Goal: Task Accomplishment & Management: Manage account settings

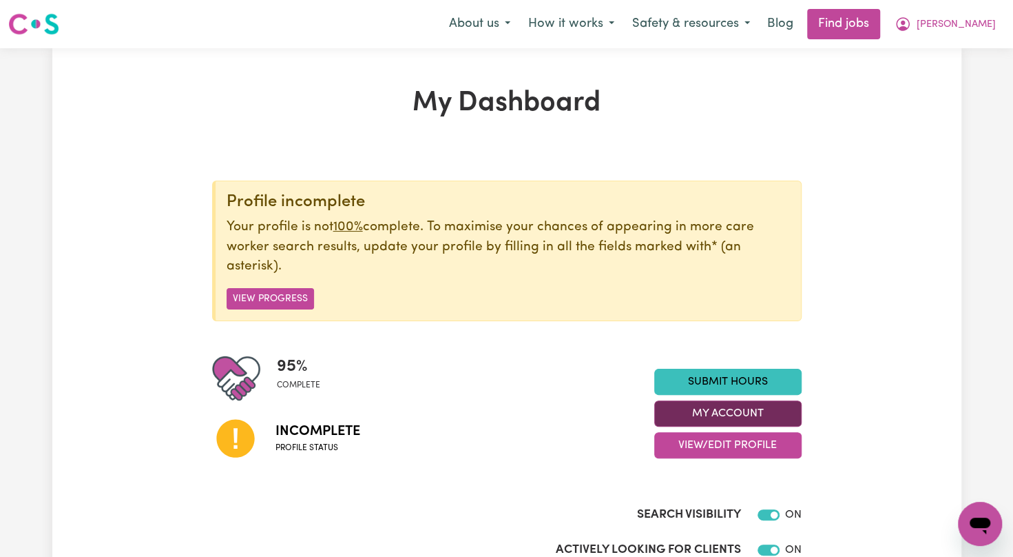
click at [718, 407] on button "My Account" at bounding box center [727, 413] width 147 height 26
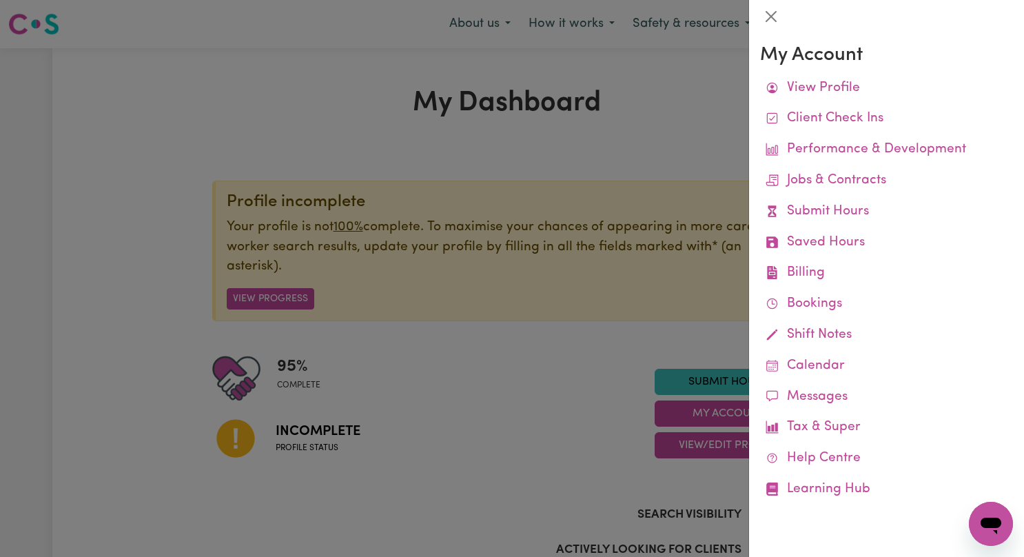
click at [580, 400] on div at bounding box center [512, 278] width 1024 height 557
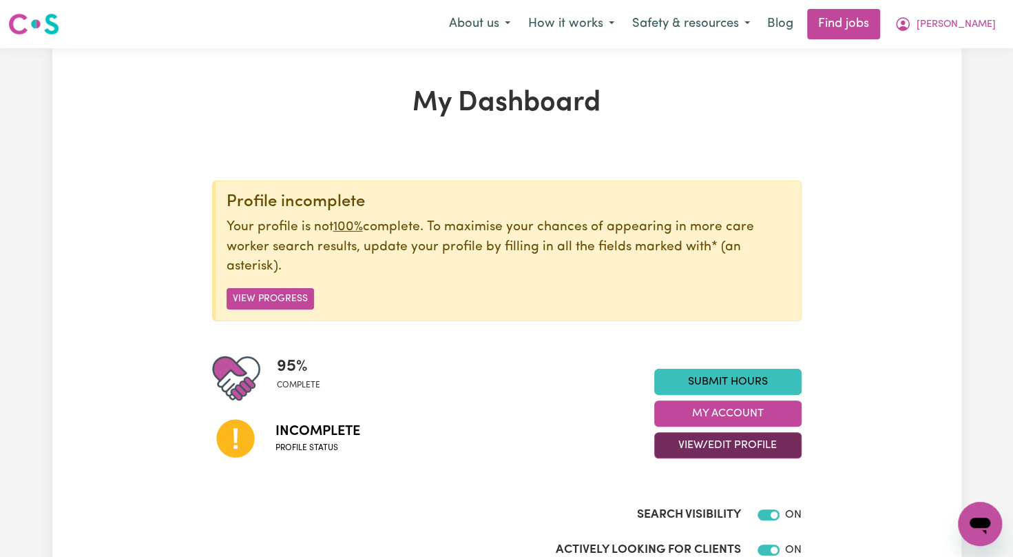
click at [714, 442] on button "View/Edit Profile" at bounding box center [727, 445] width 147 height 26
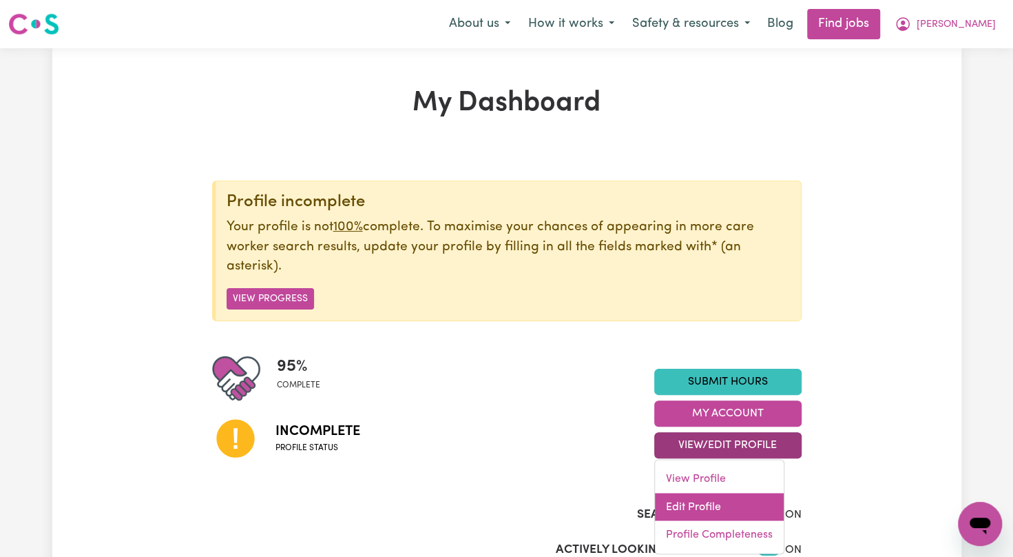
click at [704, 506] on link "Edit Profile" at bounding box center [719, 507] width 129 height 28
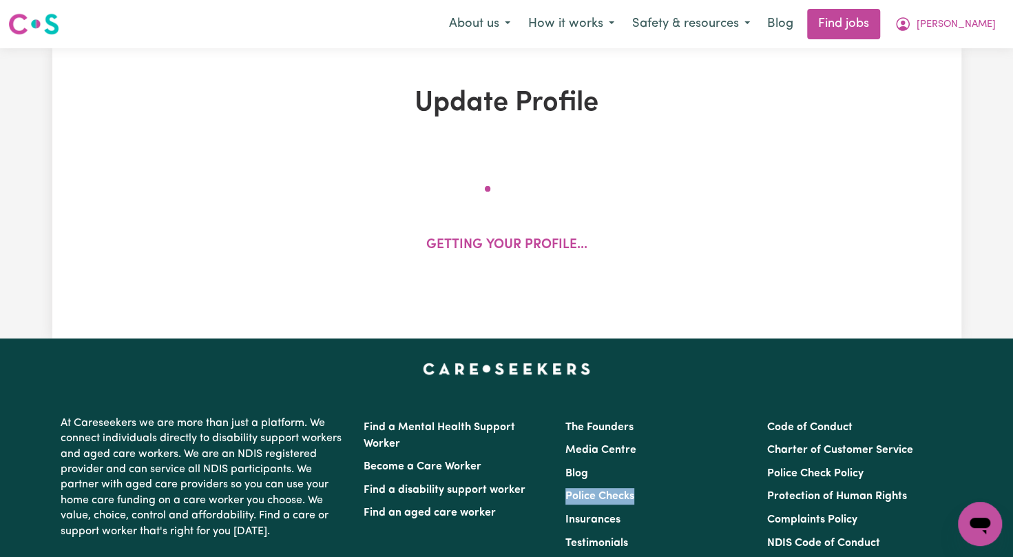
click at [704, 506] on li "Police Checks" at bounding box center [658, 496] width 185 height 23
select select "[DEMOGRAPHIC_DATA]"
select select "[DEMOGRAPHIC_DATA] Citizen"
select select "Studying a healthcare related degree or qualification"
select select "52"
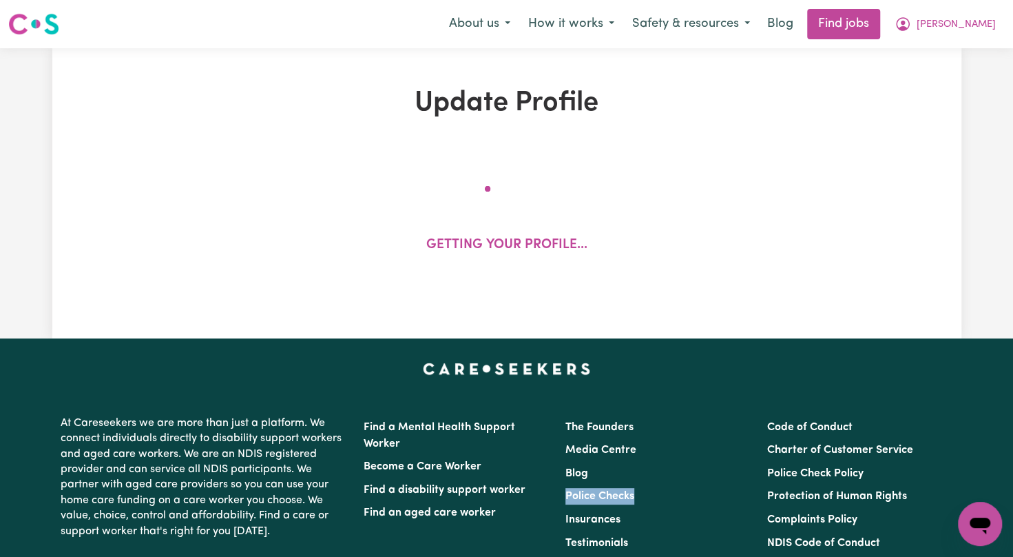
select select "86"
select select "95"
select select "120"
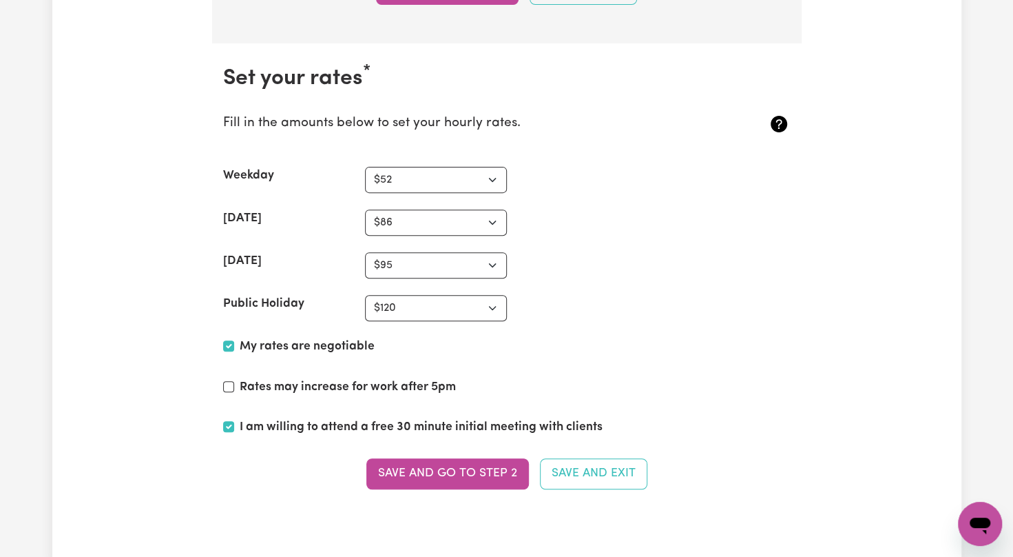
scroll to position [3261, 0]
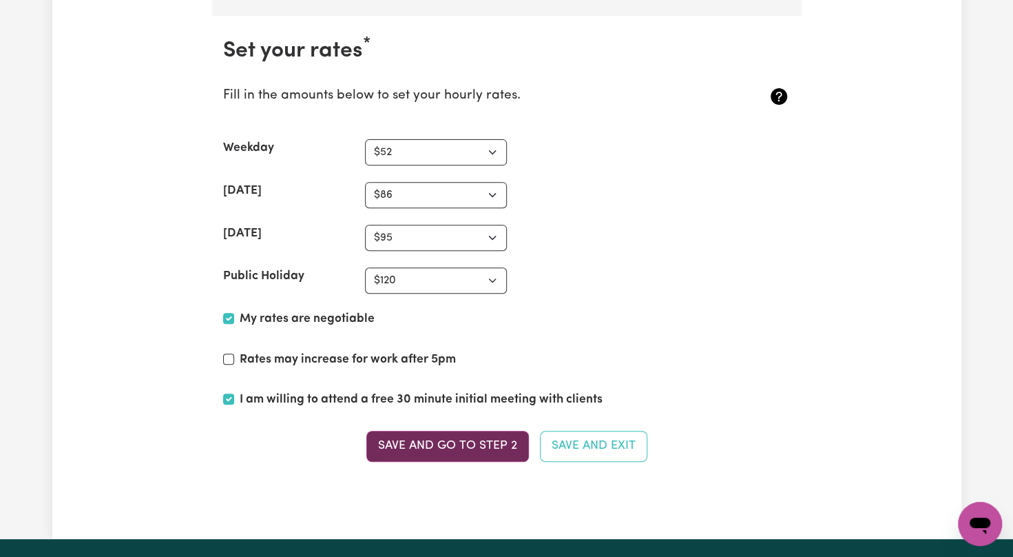
click at [413, 443] on button "Save and go to Step 2" at bounding box center [448, 446] width 163 height 30
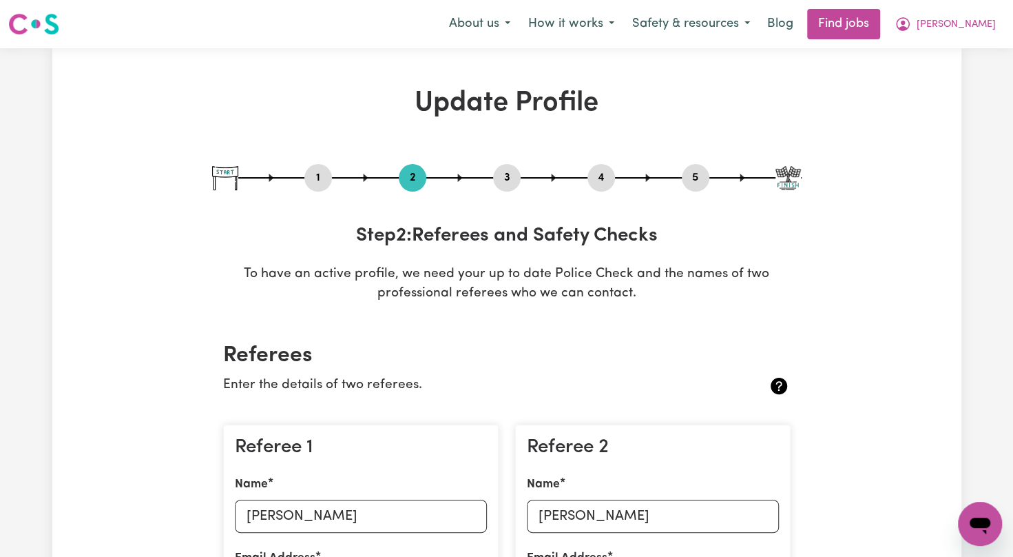
scroll to position [487, 0]
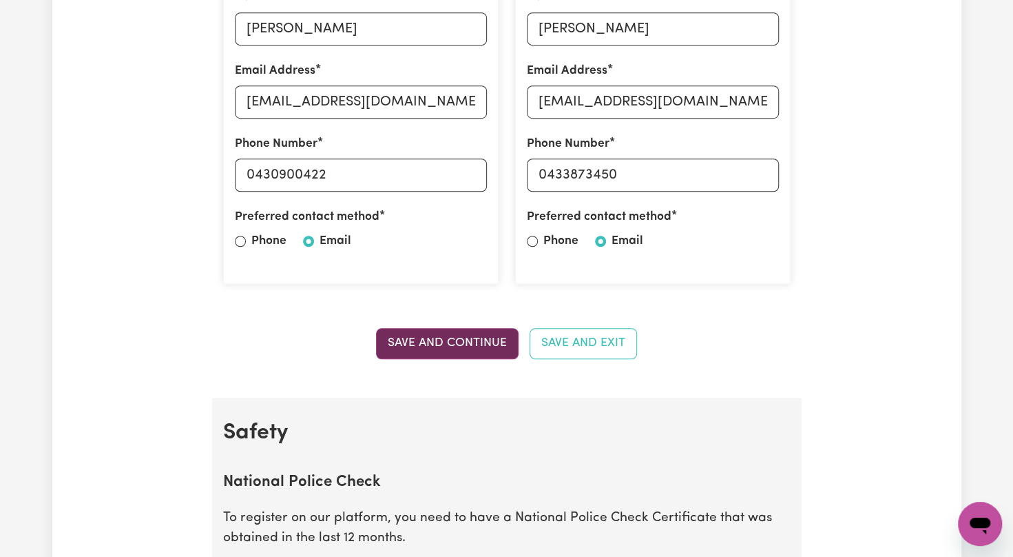
click at [446, 342] on button "Save and Continue" at bounding box center [447, 343] width 143 height 30
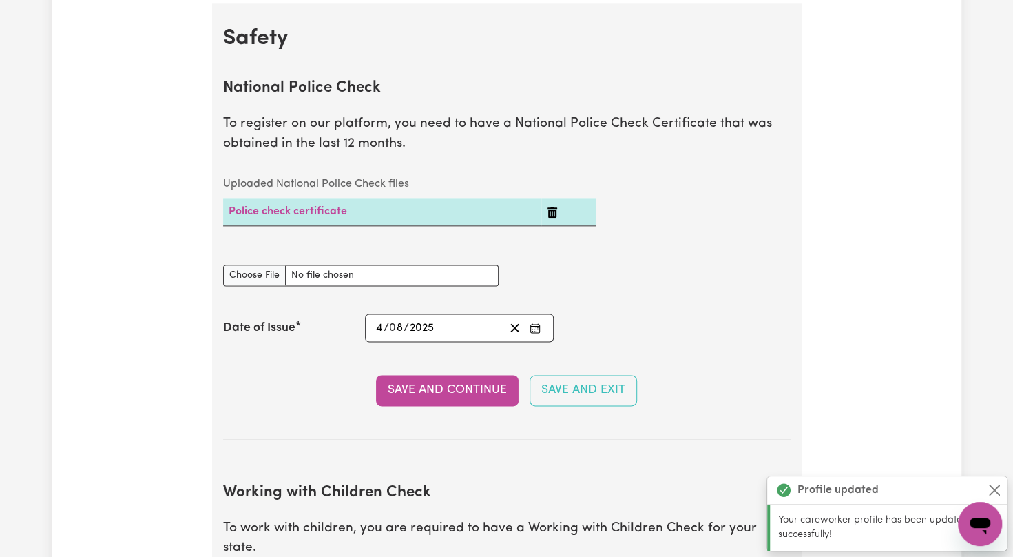
scroll to position [883, 0]
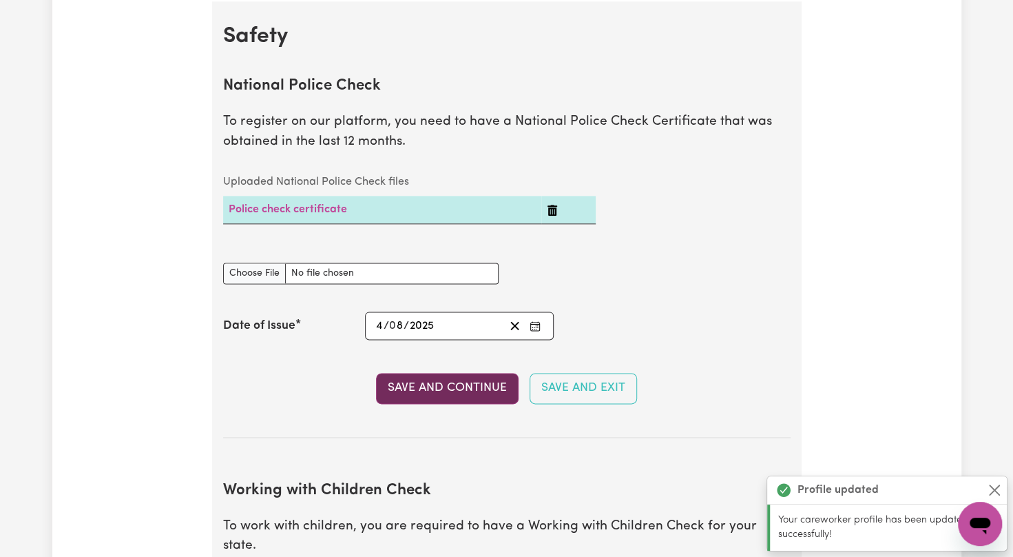
click at [395, 382] on button "Save and Continue" at bounding box center [447, 388] width 143 height 30
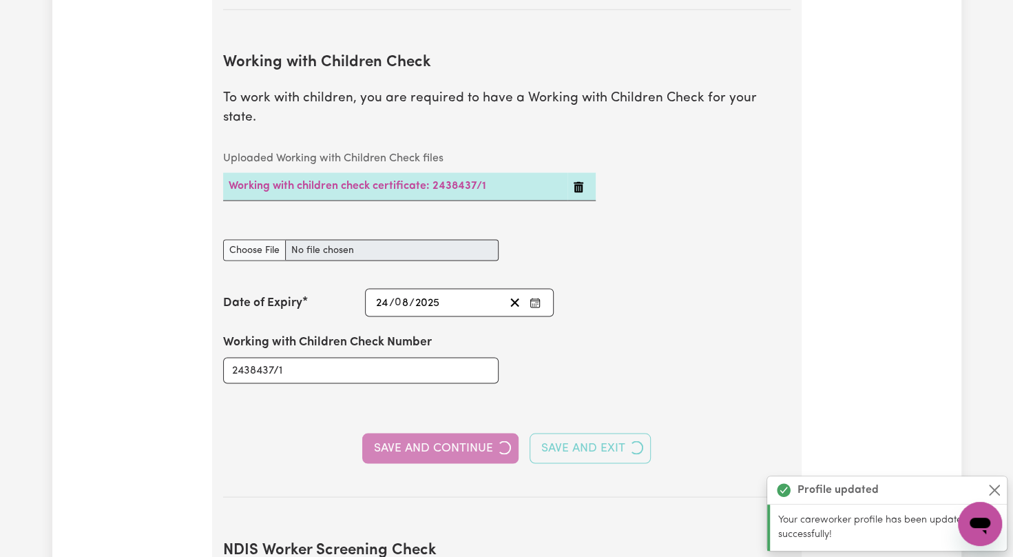
scroll to position [1341, 0]
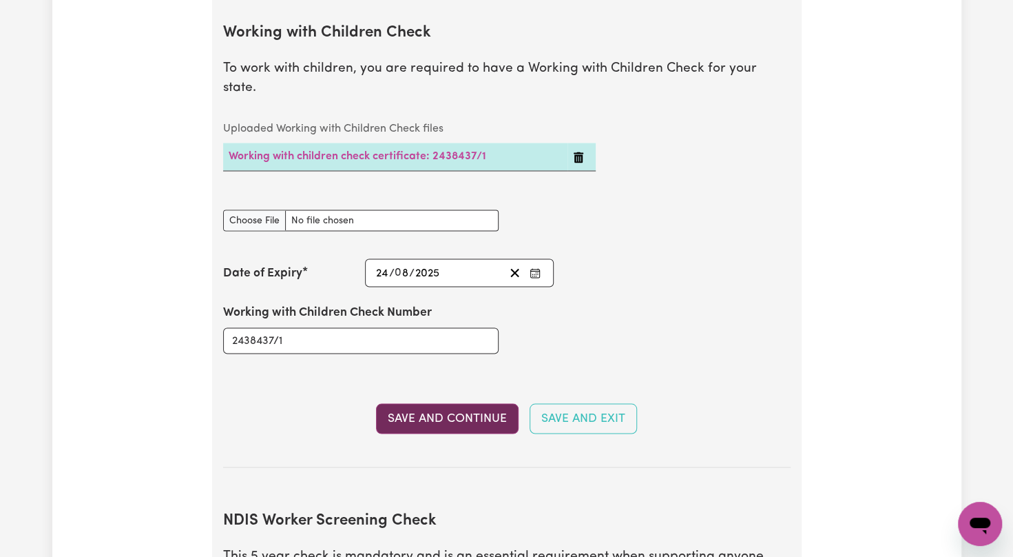
click at [393, 405] on button "Save and Continue" at bounding box center [447, 418] width 143 height 30
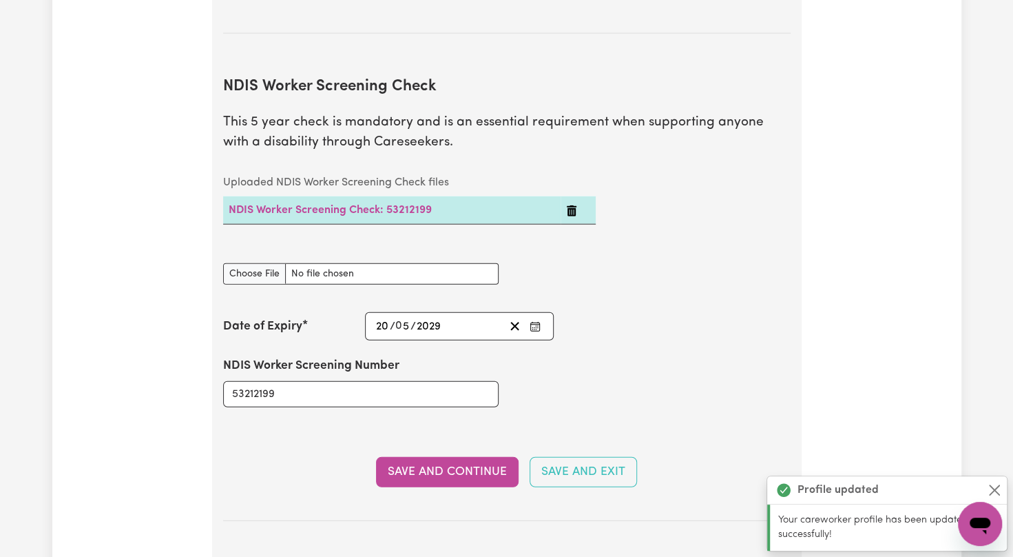
scroll to position [1807, 0]
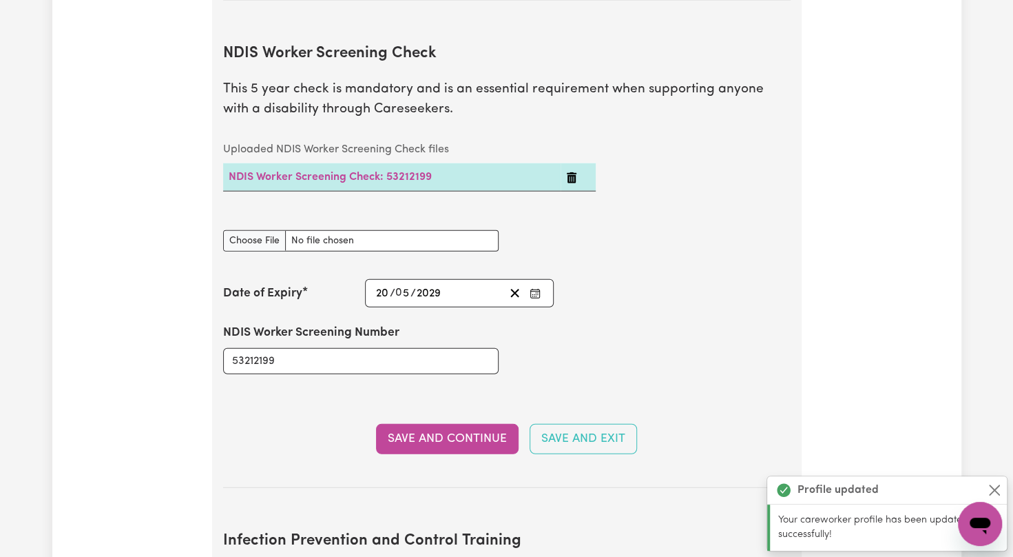
click at [393, 424] on button "Save and Continue" at bounding box center [447, 439] width 143 height 30
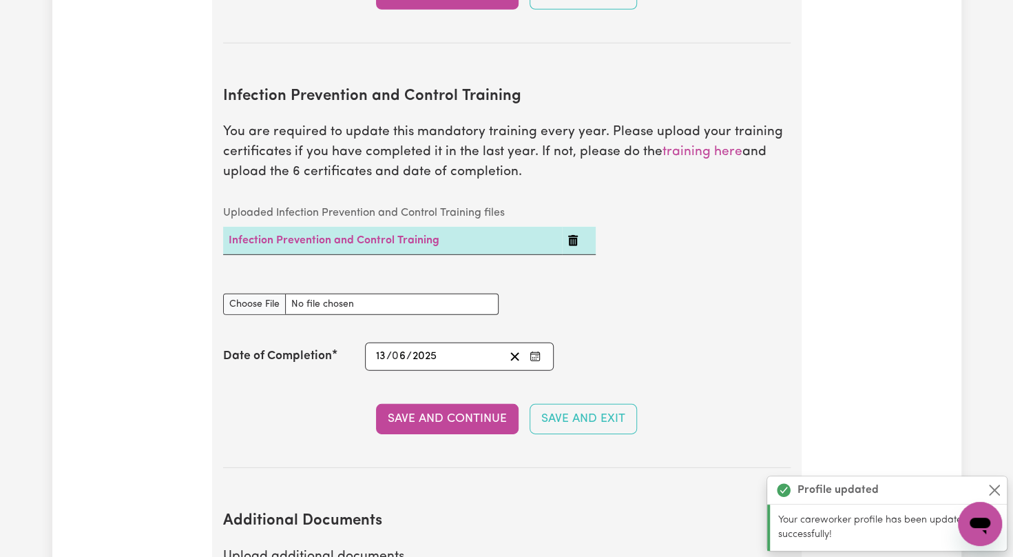
scroll to position [2293, 0]
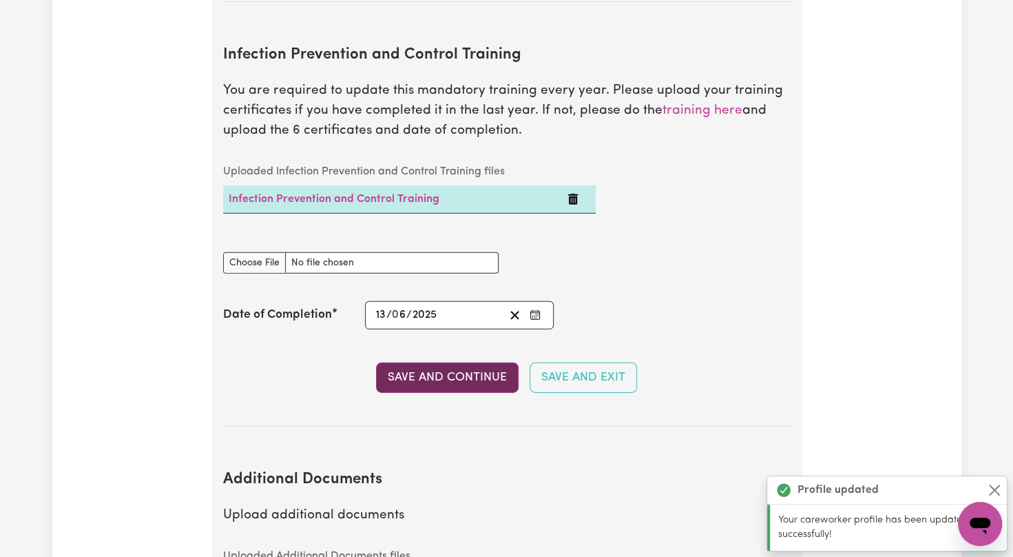
click at [464, 362] on button "Save and Continue" at bounding box center [447, 377] width 143 height 30
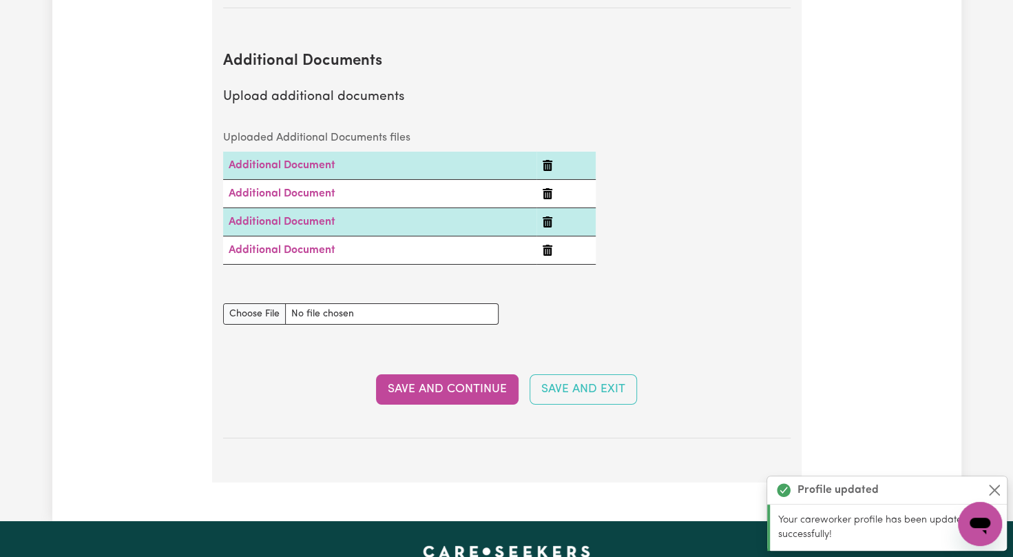
scroll to position [2716, 0]
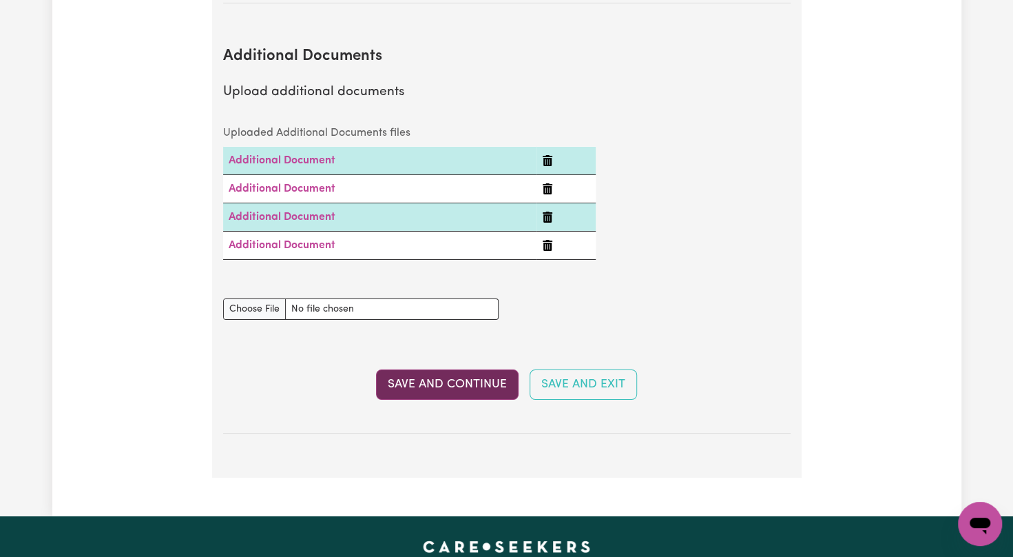
click at [470, 369] on button "Save and Continue" at bounding box center [447, 384] width 143 height 30
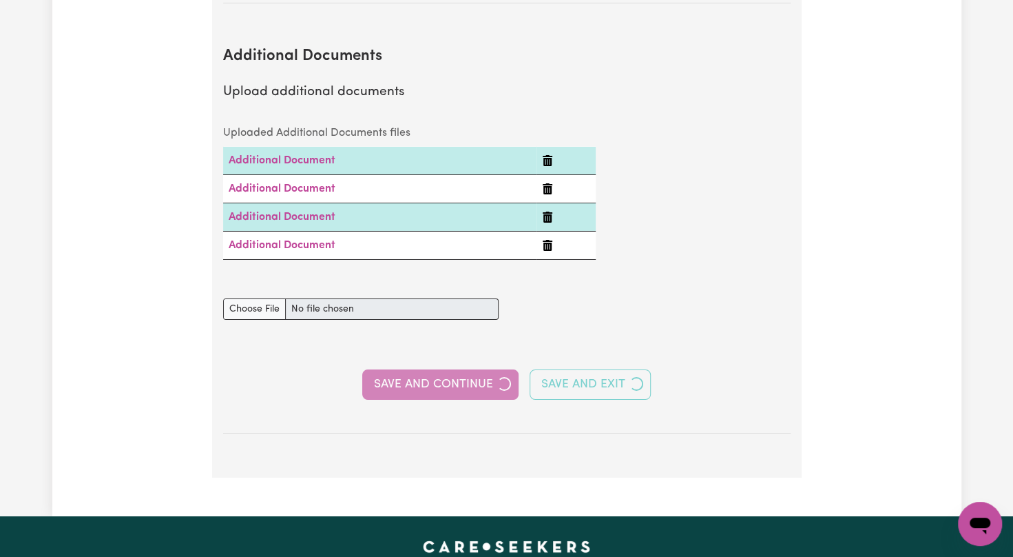
select select "2023"
select select "2024"
select select "2023"
select select "Certificate III (Individual Support)"
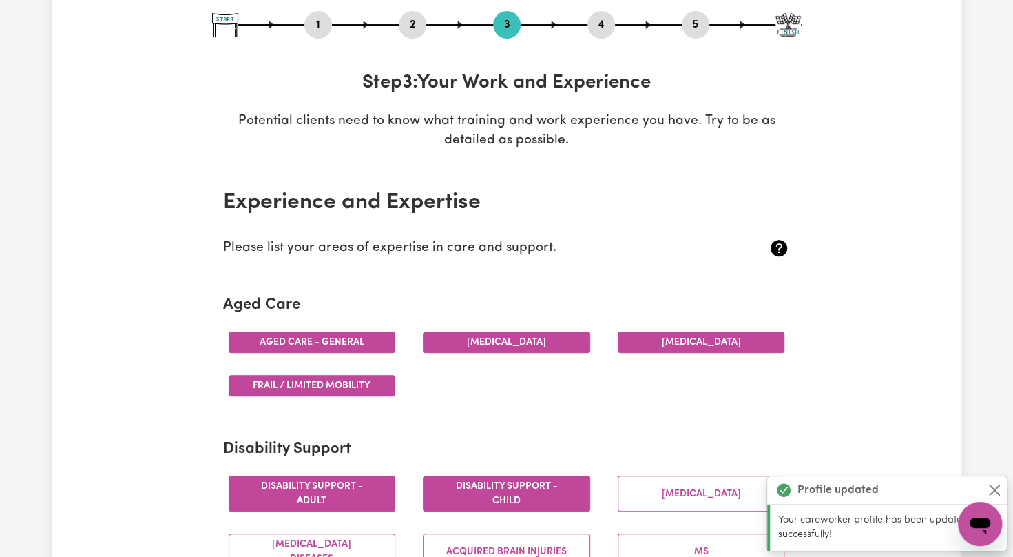
scroll to position [0, 0]
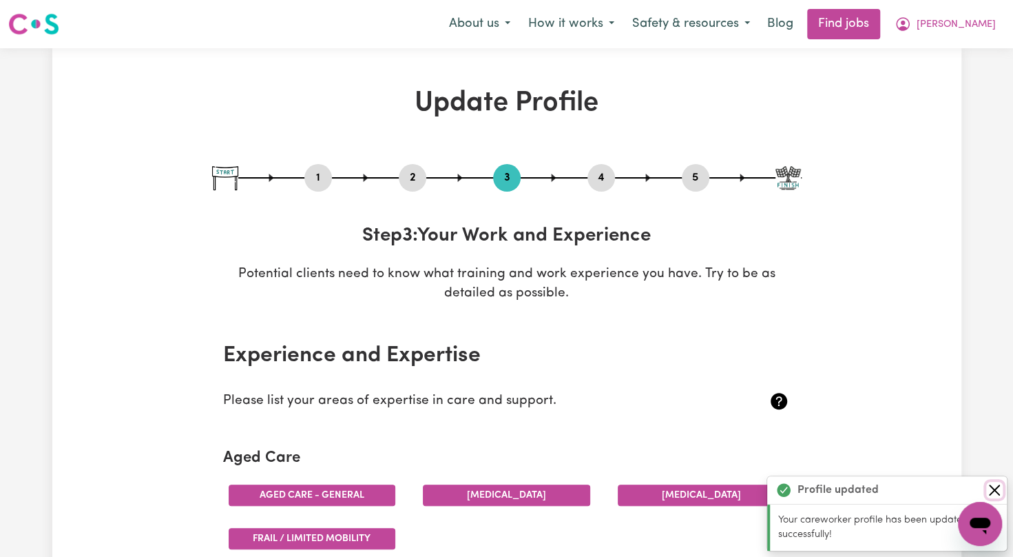
click at [996, 491] on button "Close" at bounding box center [995, 490] width 17 height 17
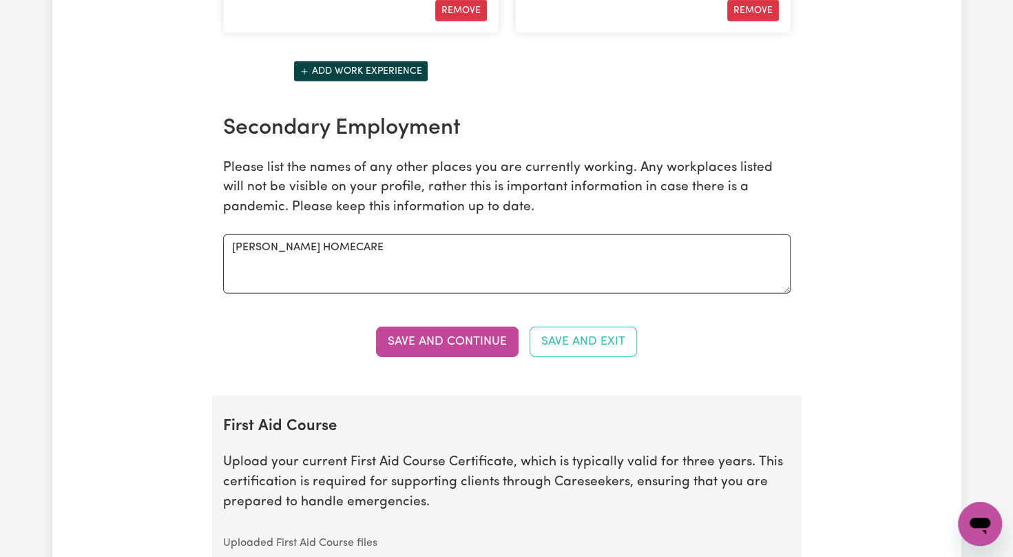
scroll to position [2333, 0]
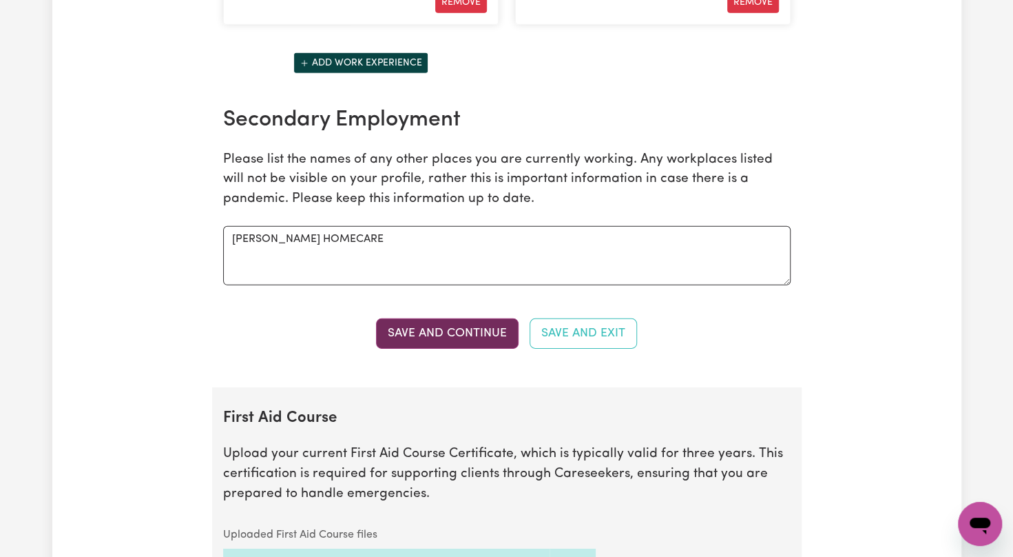
click at [420, 329] on button "Save and Continue" at bounding box center [447, 333] width 143 height 30
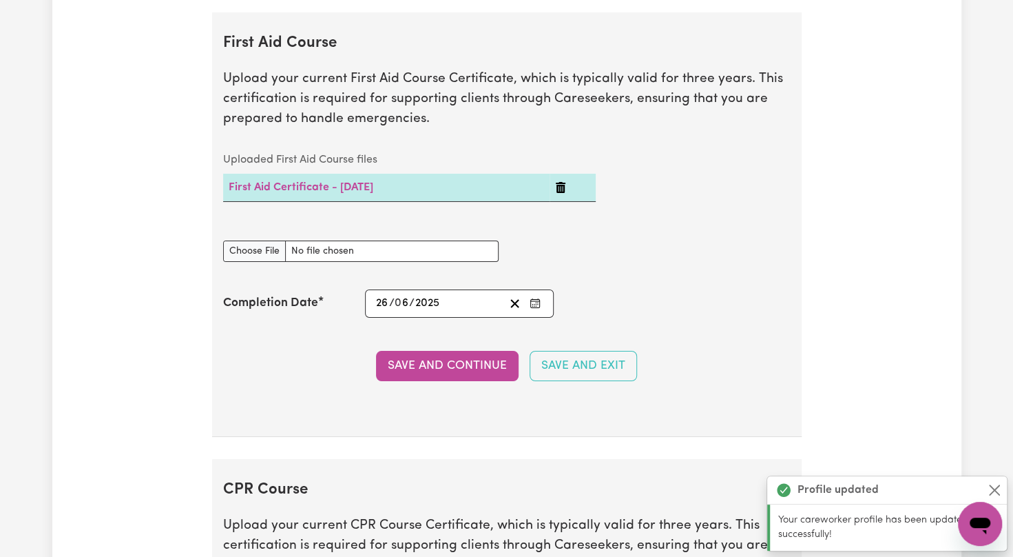
scroll to position [2708, 0]
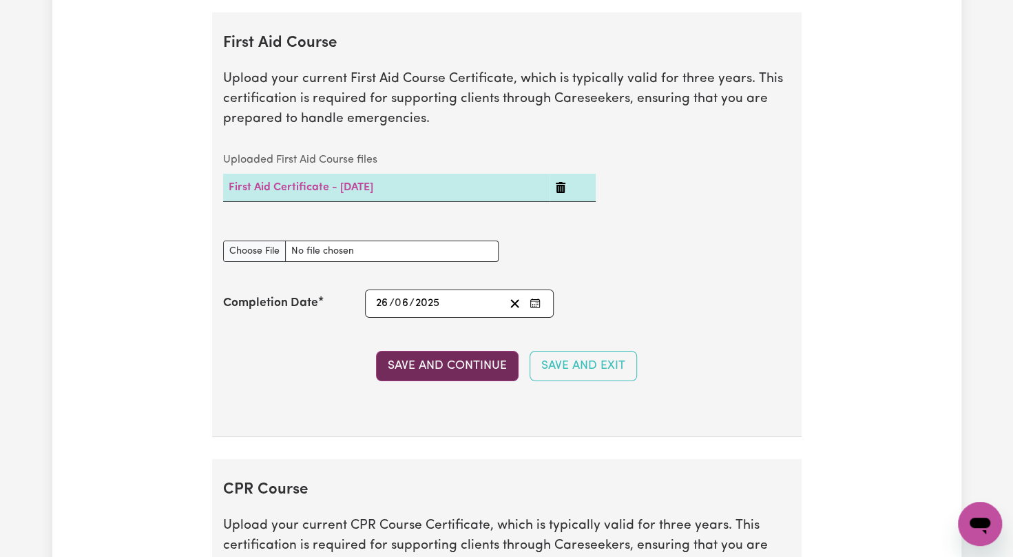
click at [401, 355] on button "Save and Continue" at bounding box center [447, 366] width 143 height 30
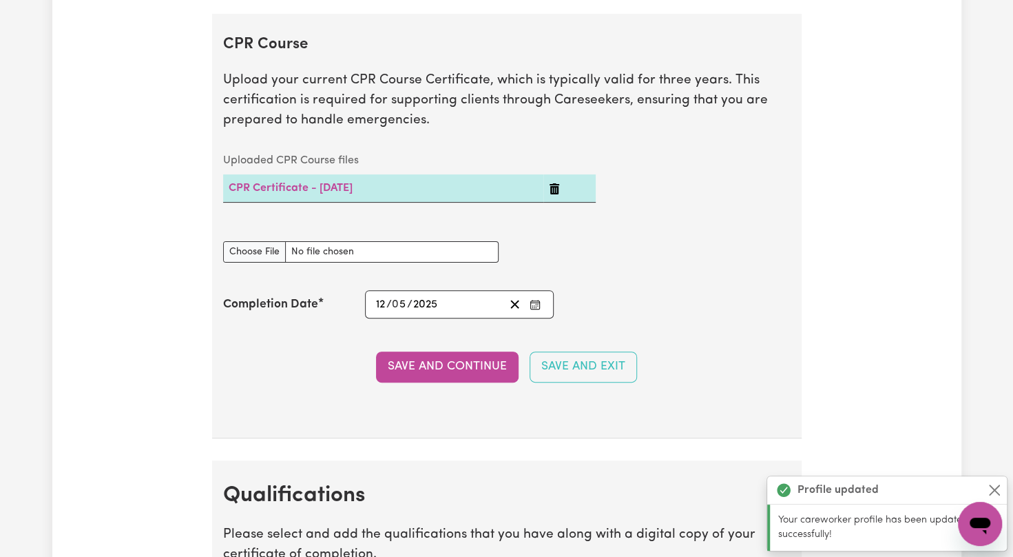
click at [401, 355] on button "Save and Continue" at bounding box center [447, 366] width 143 height 30
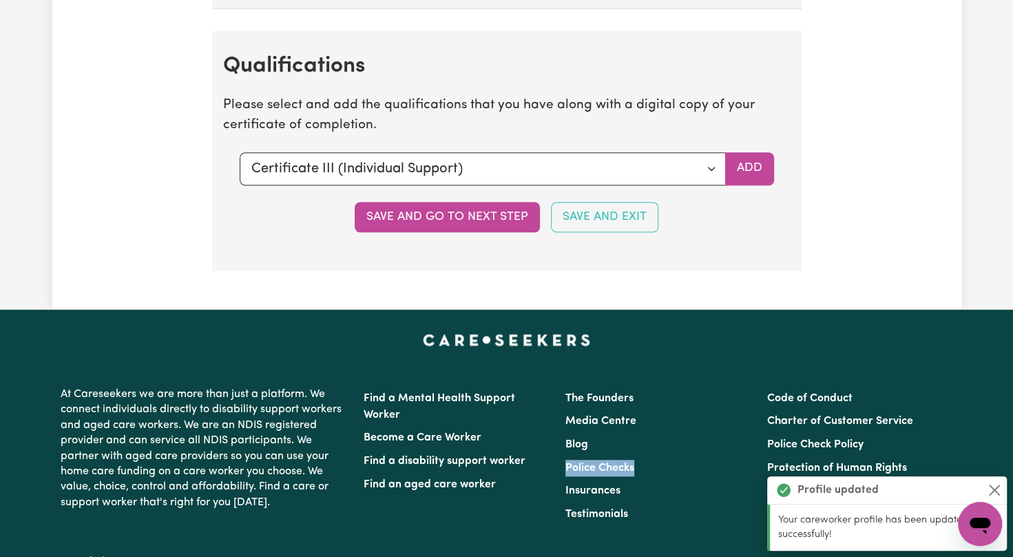
scroll to position [3598, 0]
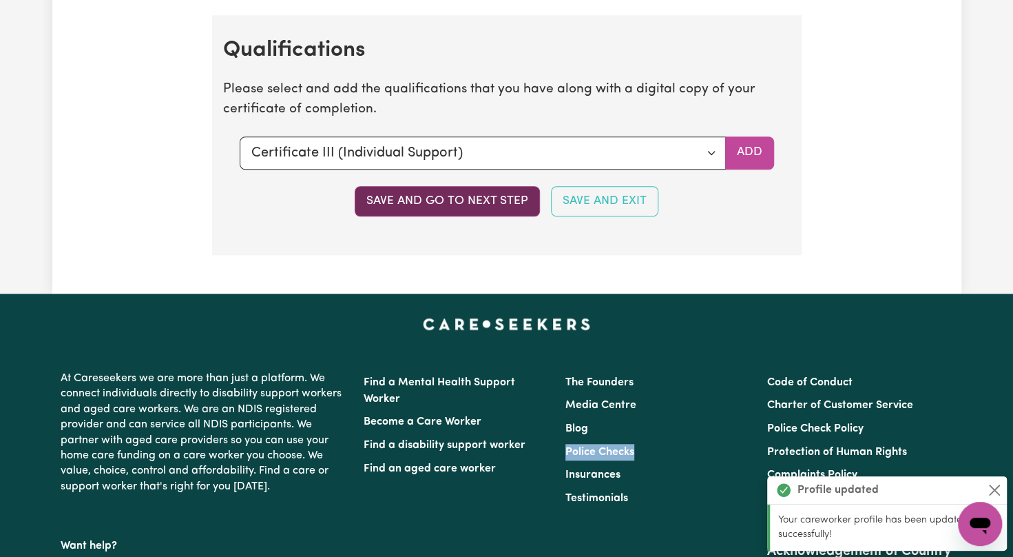
click at [413, 189] on button "Save and go to next step" at bounding box center [447, 201] width 185 height 30
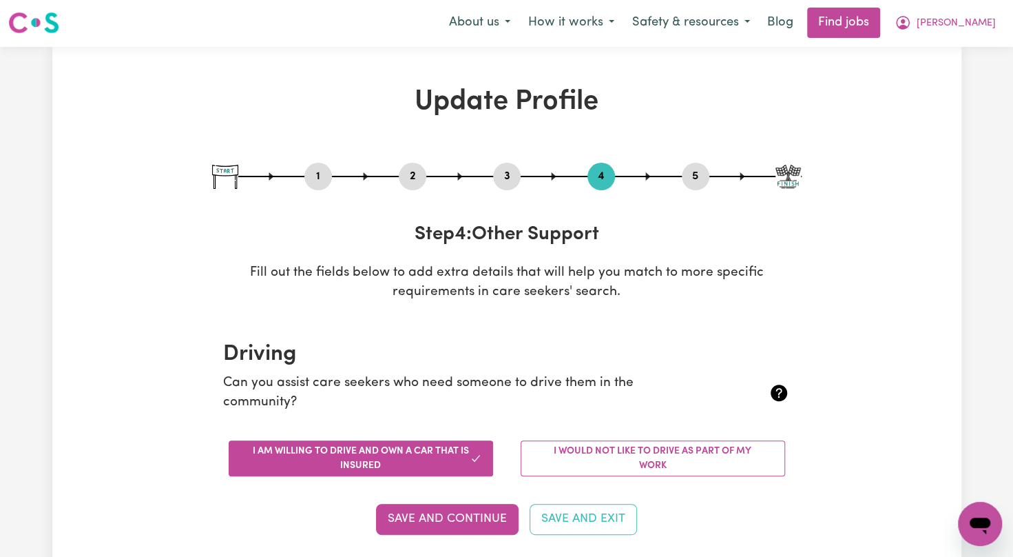
scroll to position [0, 0]
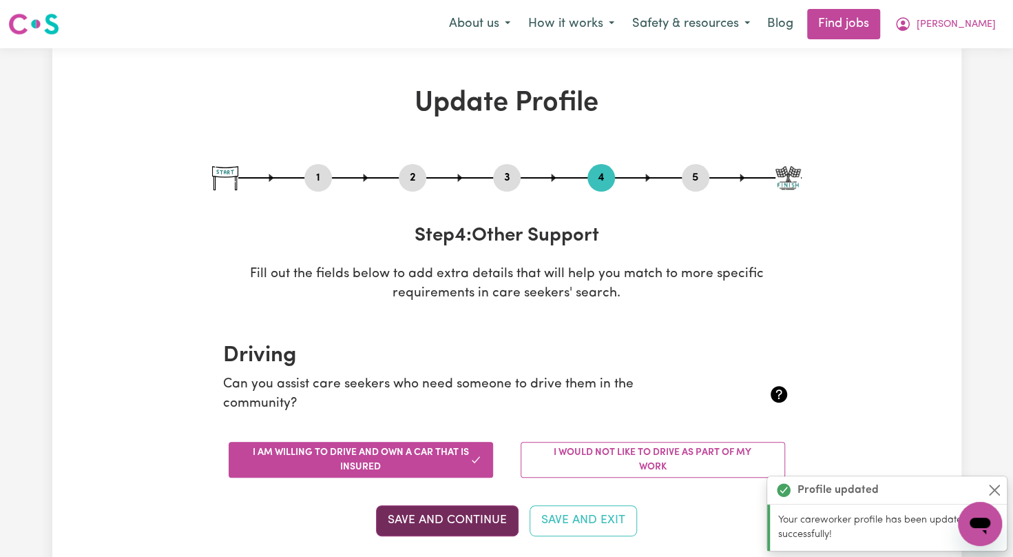
click at [422, 521] on button "Save and Continue" at bounding box center [447, 520] width 143 height 30
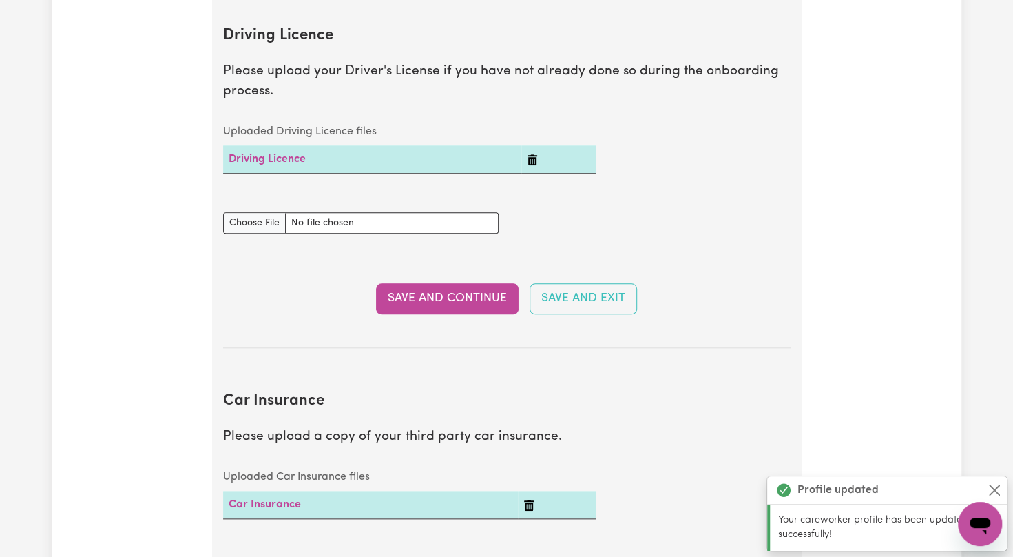
scroll to position [628, 0]
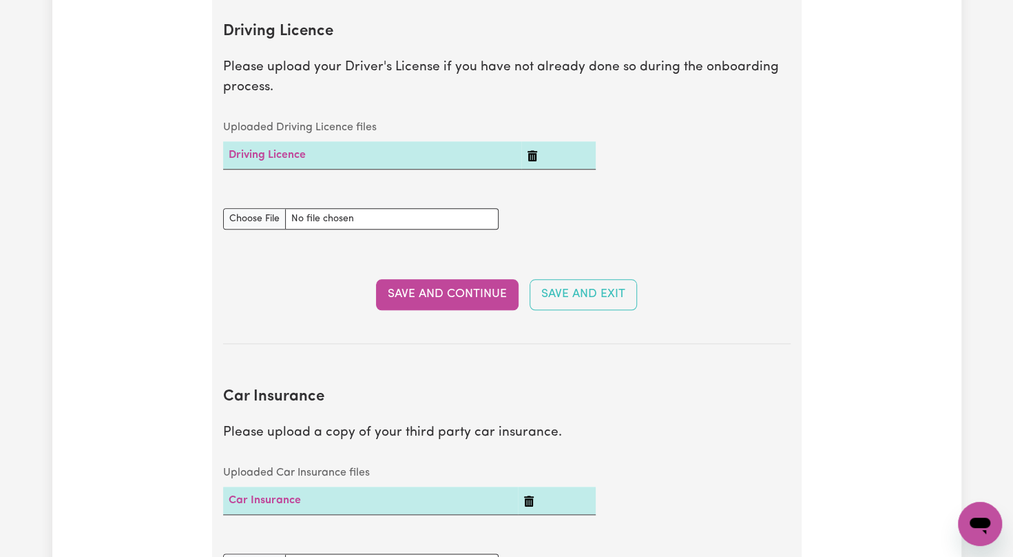
click at [408, 309] on section "Driving Licence Please upload your Driver's License if you have not already don…" at bounding box center [507, 172] width 568 height 343
click at [422, 298] on button "Save and Continue" at bounding box center [447, 294] width 143 height 30
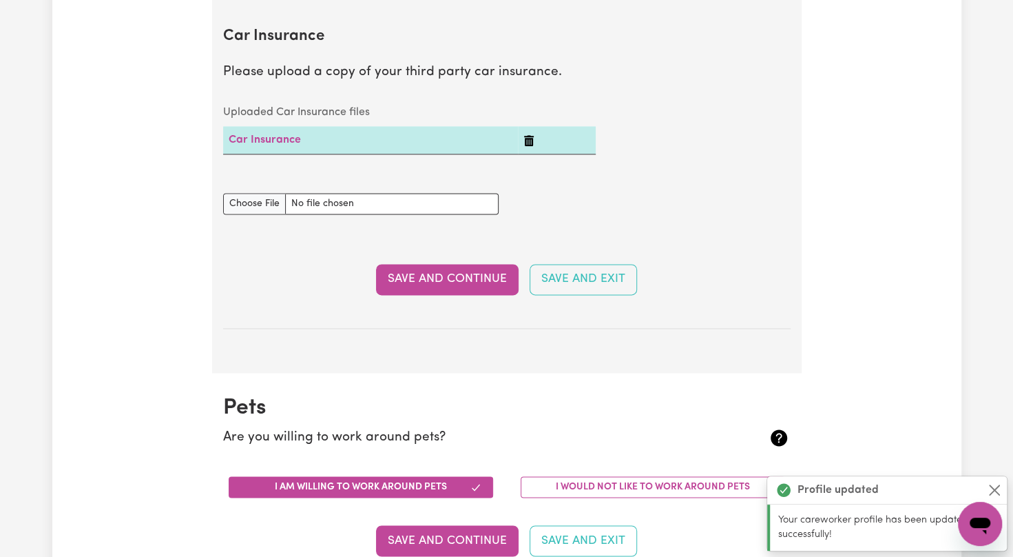
scroll to position [991, 0]
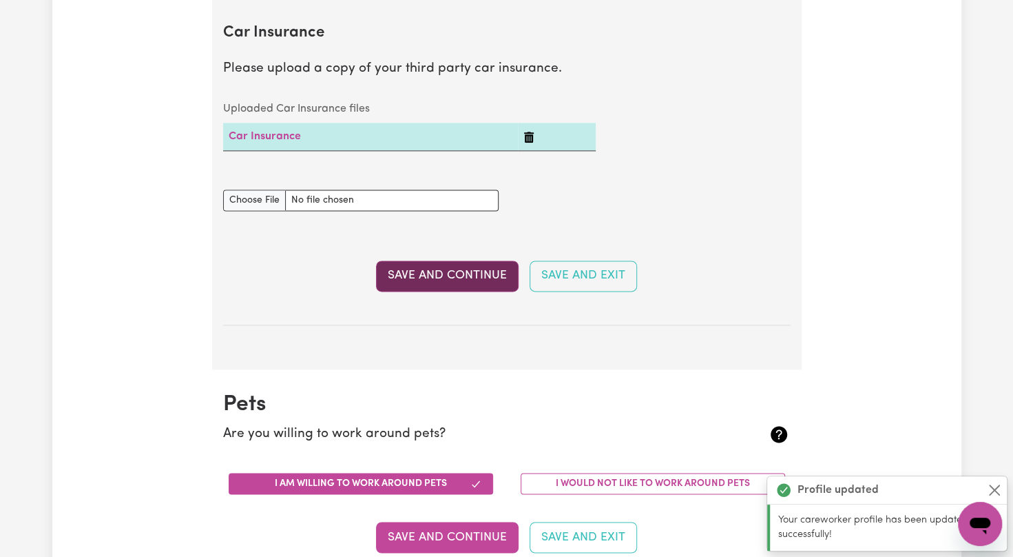
click at [405, 289] on section "Car Insurance Please upload a copy of your third party car insurance. Uploaded …" at bounding box center [507, 163] width 568 height 323
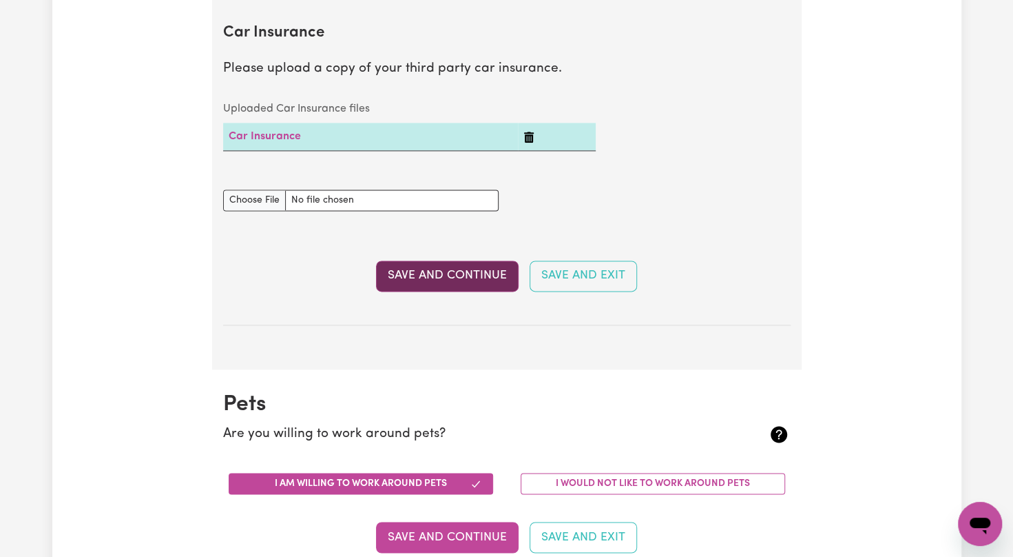
click at [503, 273] on button "Save and Continue" at bounding box center [447, 275] width 143 height 30
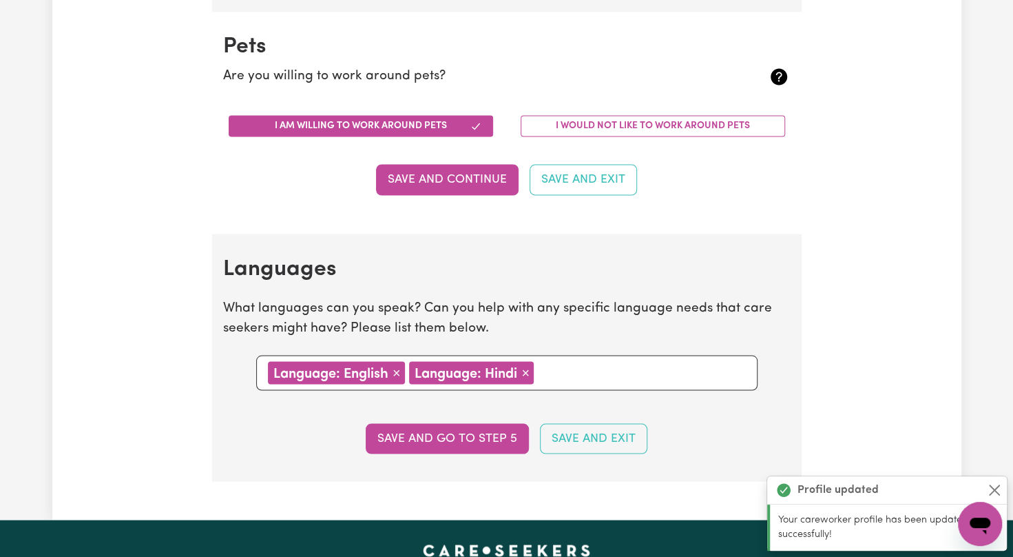
scroll to position [1359, 0]
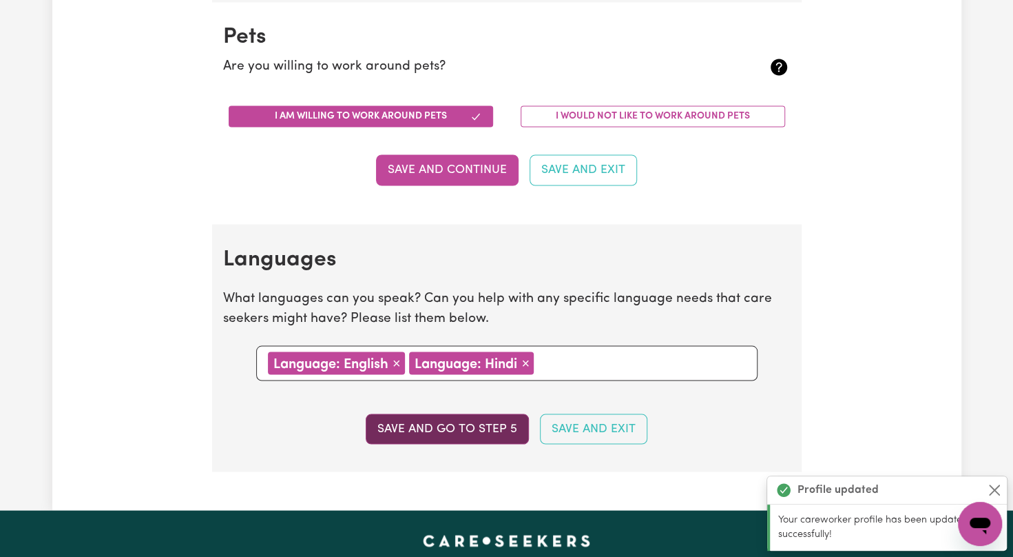
click at [444, 431] on button "Save and go to step 5" at bounding box center [447, 428] width 163 height 30
select select "I am providing services through another platform"
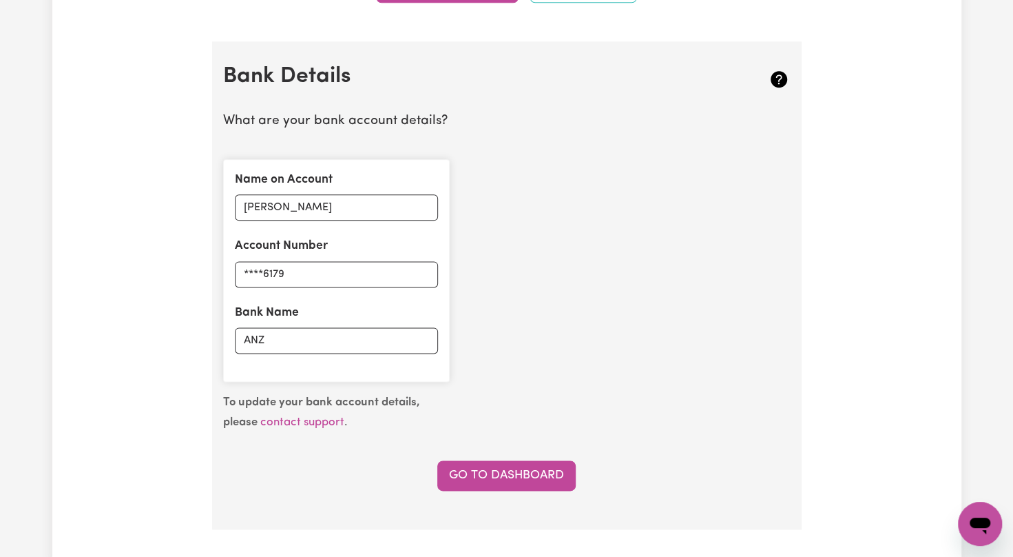
scroll to position [956, 0]
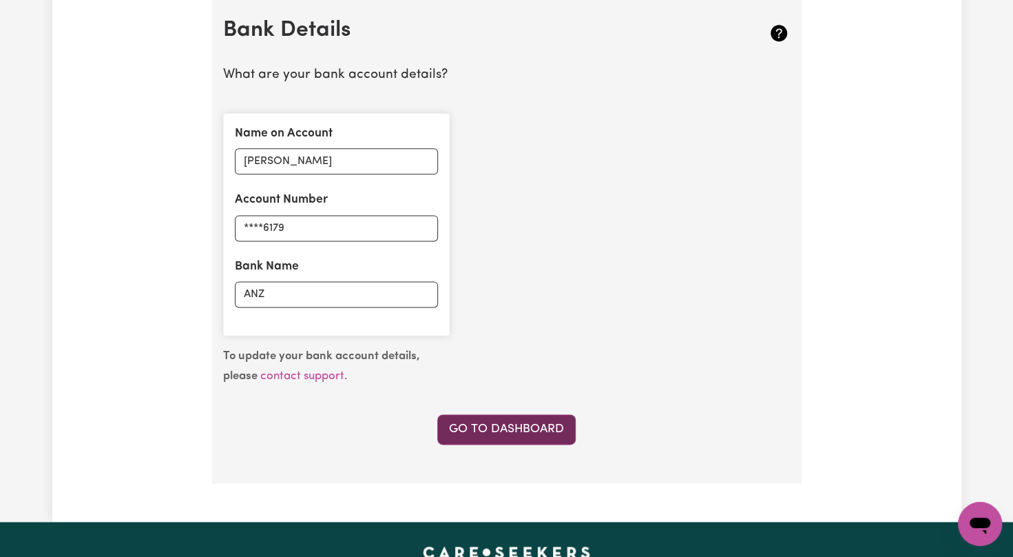
click at [529, 424] on link "Go to Dashboard" at bounding box center [506, 429] width 138 height 30
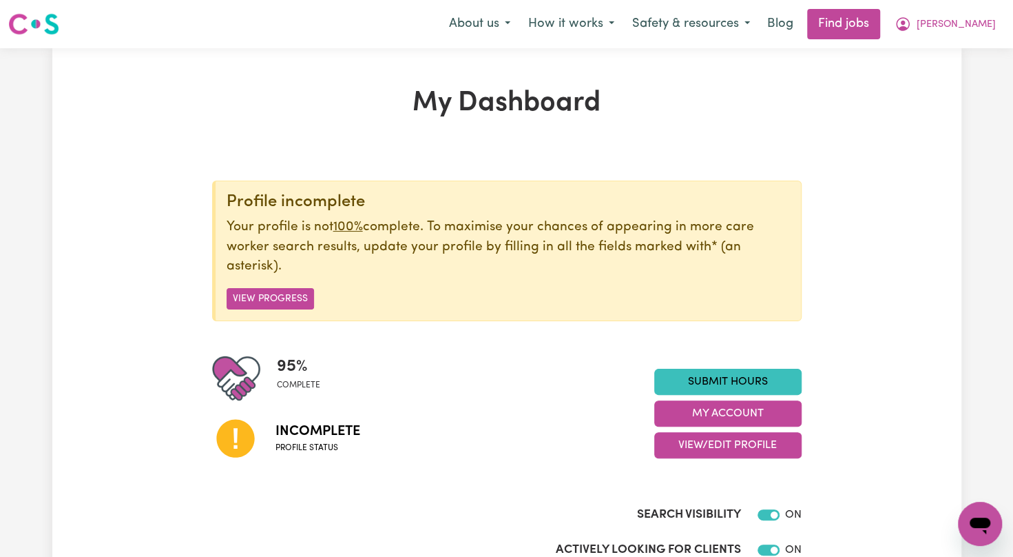
click at [961, 522] on div "Open messaging window" at bounding box center [980, 523] width 41 height 41
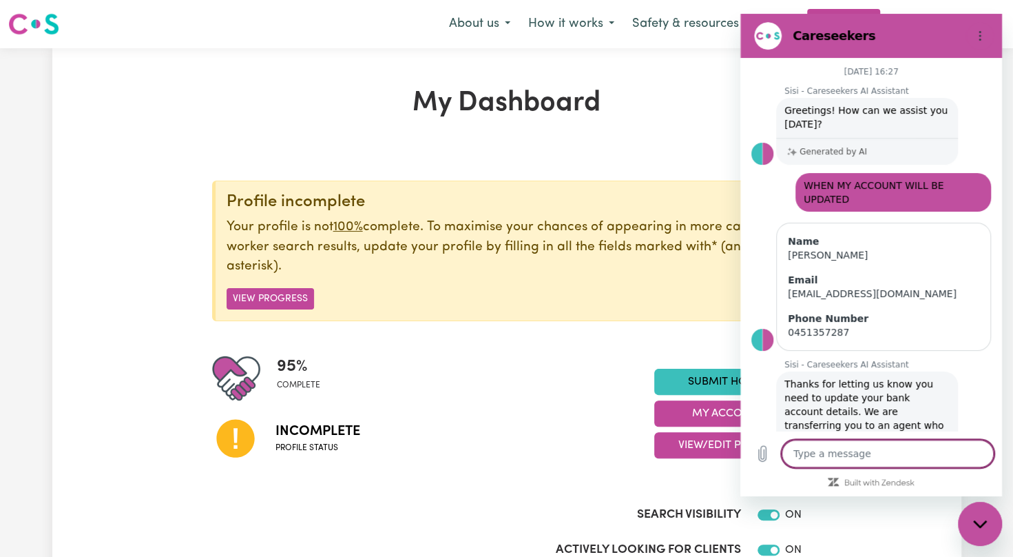
scroll to position [195, 0]
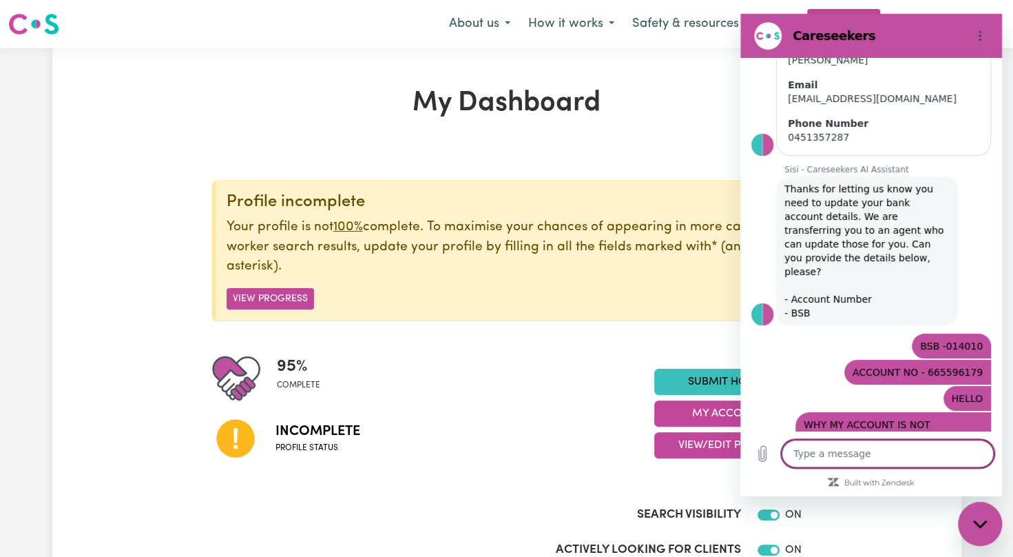
click at [832, 446] on textarea at bounding box center [888, 454] width 212 height 28
type textarea "c"
type textarea "x"
type textarea "ca"
type textarea "x"
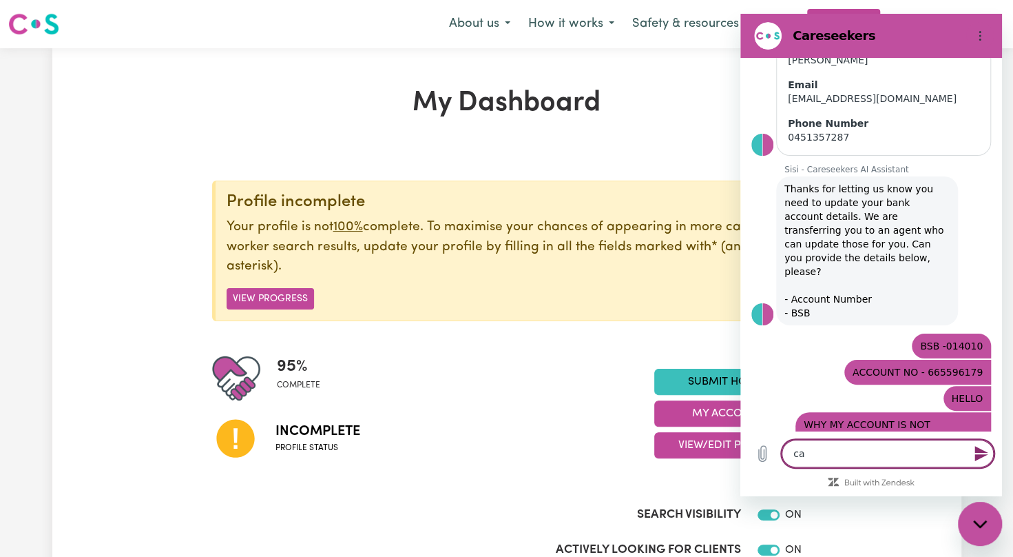
type textarea "can"
type textarea "x"
type textarea "can"
type textarea "x"
type textarea "can y"
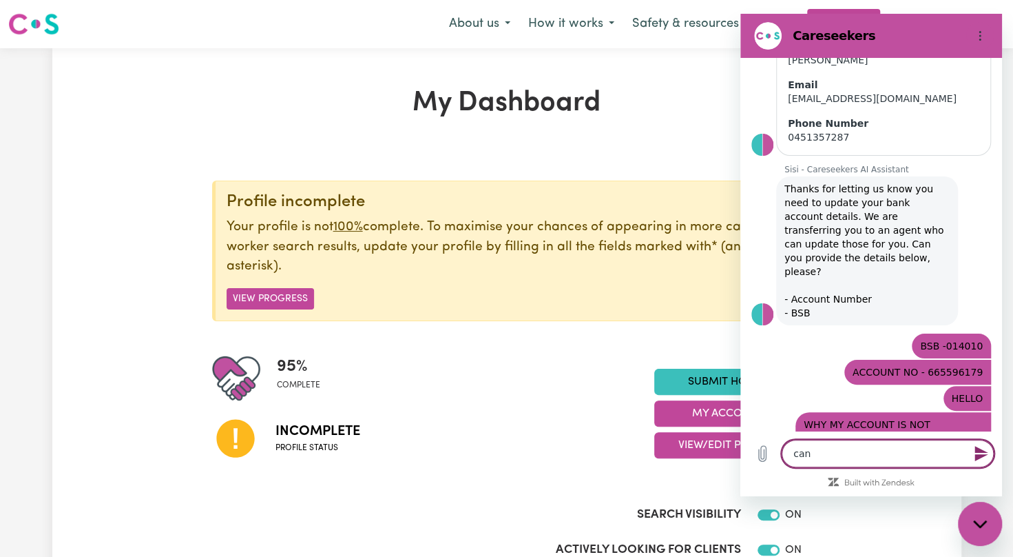
type textarea "x"
type textarea "can yo"
type textarea "x"
type textarea "can you"
type textarea "x"
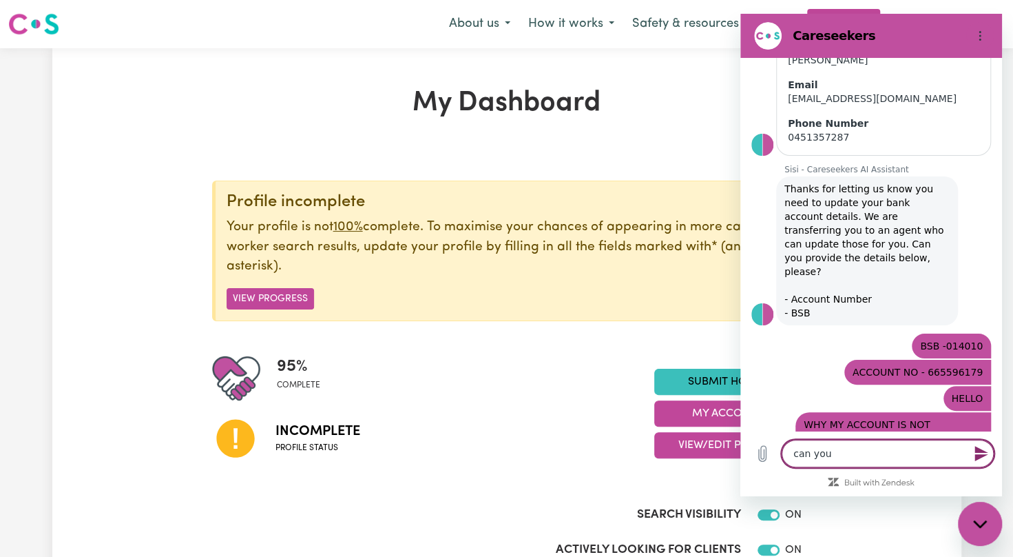
type textarea "can you"
type textarea "x"
type textarea "can you c"
type textarea "x"
type textarea "can you ch"
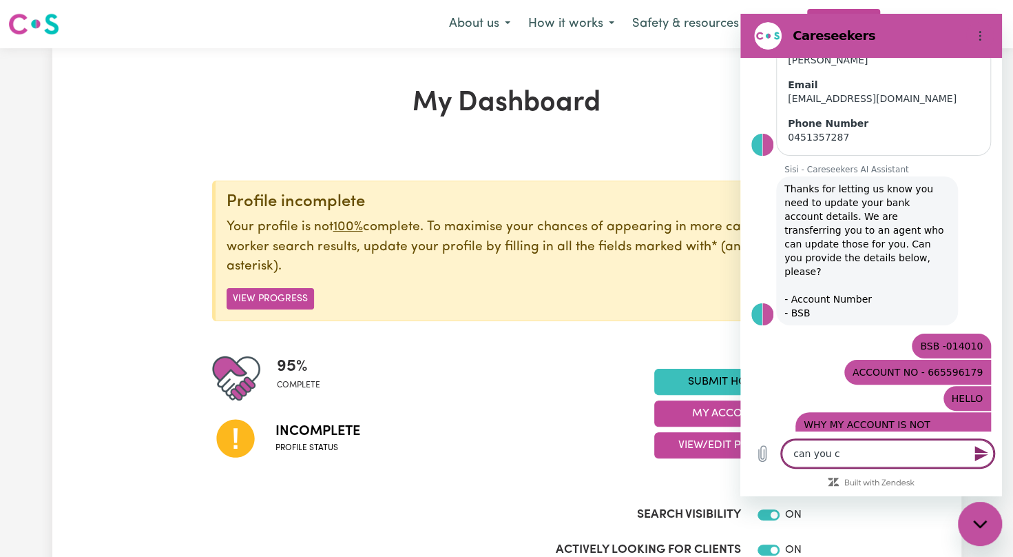
type textarea "x"
type textarea "can you che"
type textarea "x"
type textarea "can you chec"
type textarea "x"
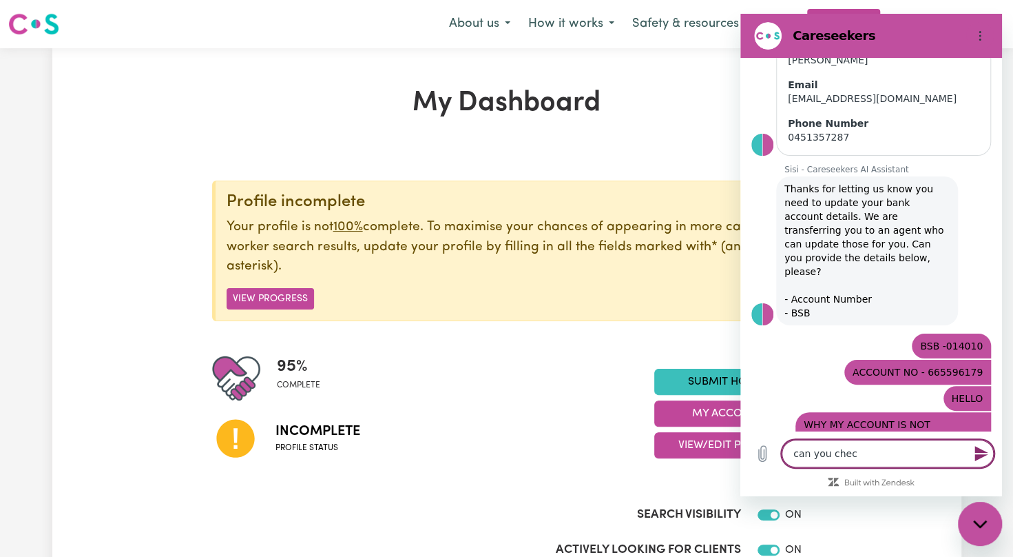
type textarea "can you check"
type textarea "x"
type textarea "can you check"
type textarea "x"
type textarea "can you check i"
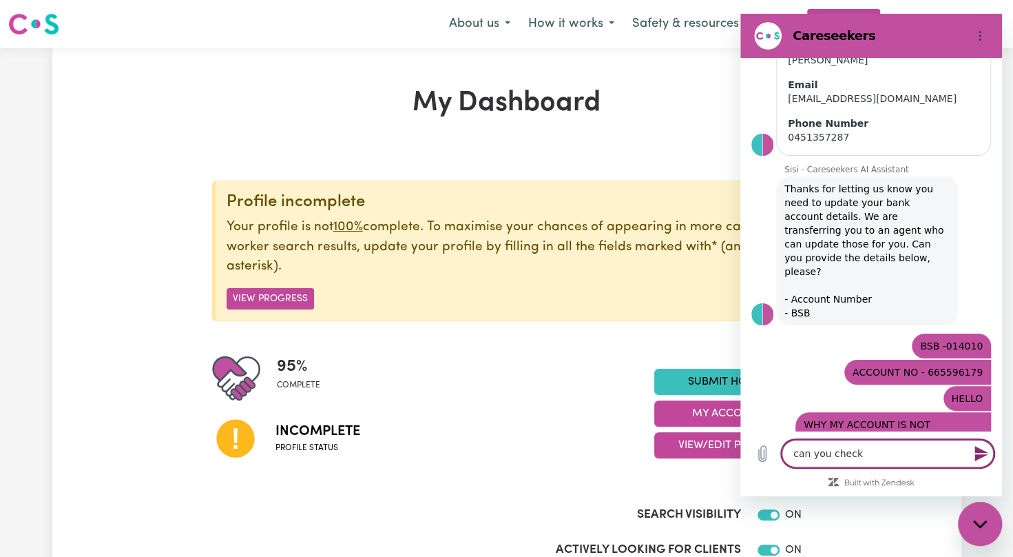
type textarea "x"
type textarea "can you check if"
type textarea "x"
type textarea "can you check if"
type textarea "x"
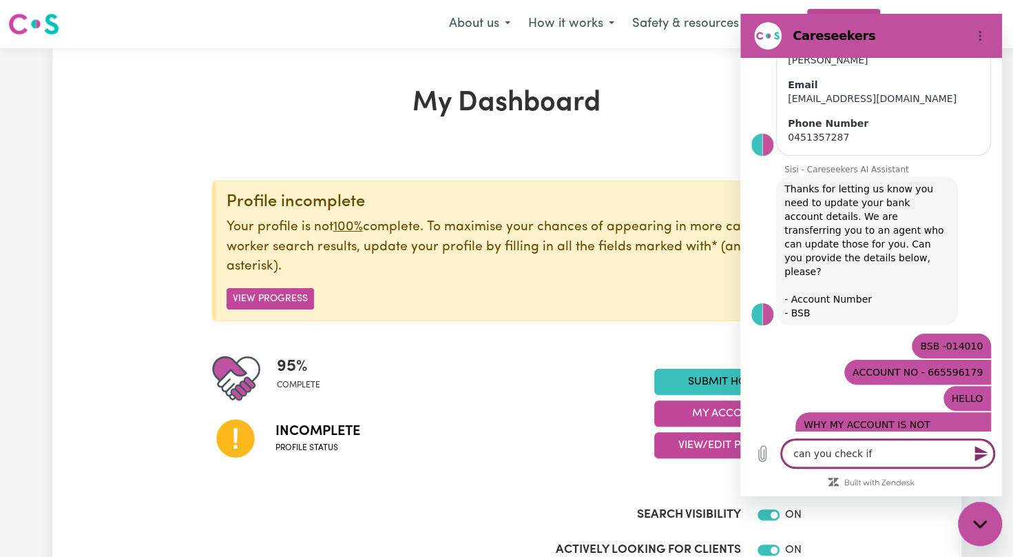
type textarea "can you check if i"
type textarea "x"
type textarea "can you check if i"
type textarea "x"
type textarea "can you check if i h"
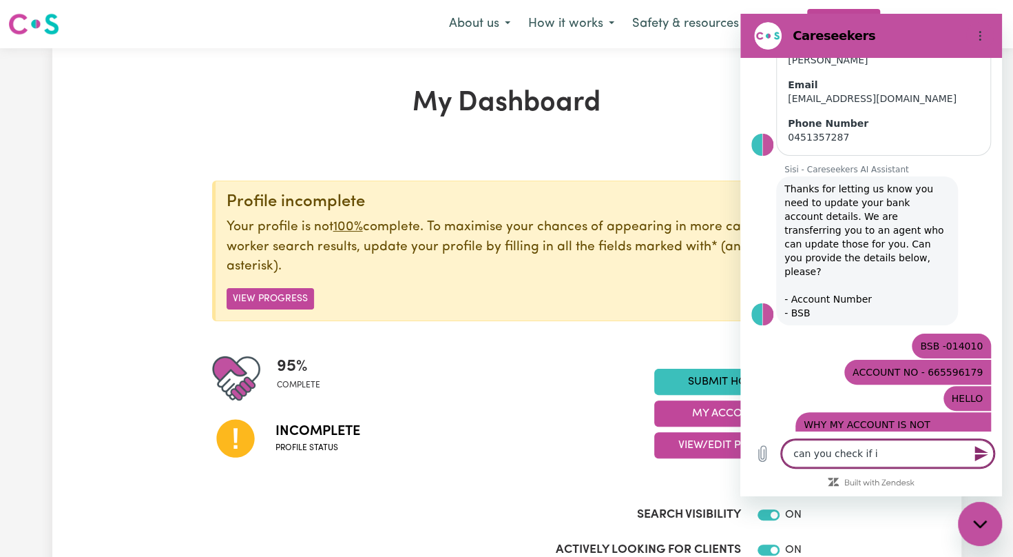
type textarea "x"
type textarea "can you check if i ha"
type textarea "x"
type textarea "can you check if i hav"
type textarea "x"
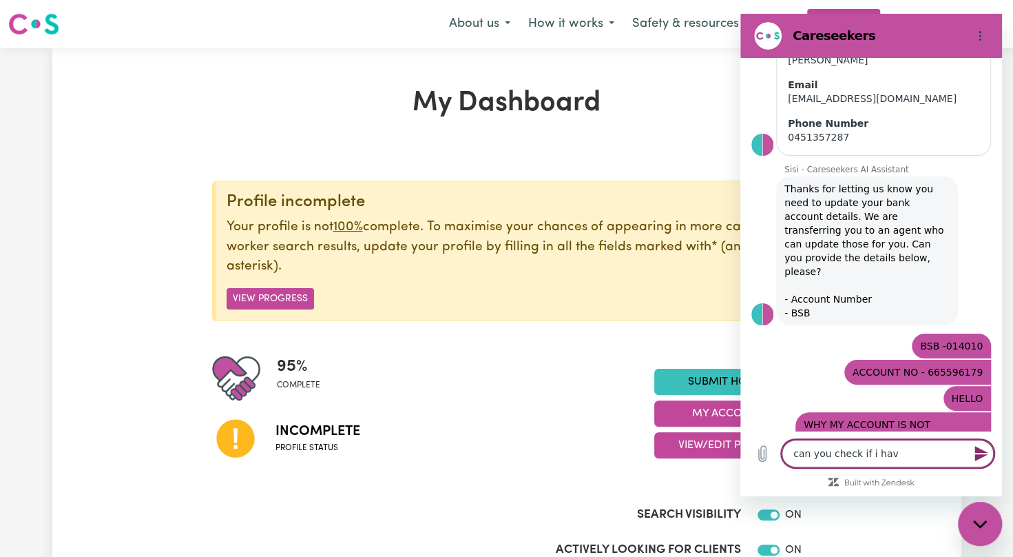
type textarea "can you check if i have"
type textarea "x"
type textarea "can you check if i have"
type textarea "x"
type textarea "can you check if i have c"
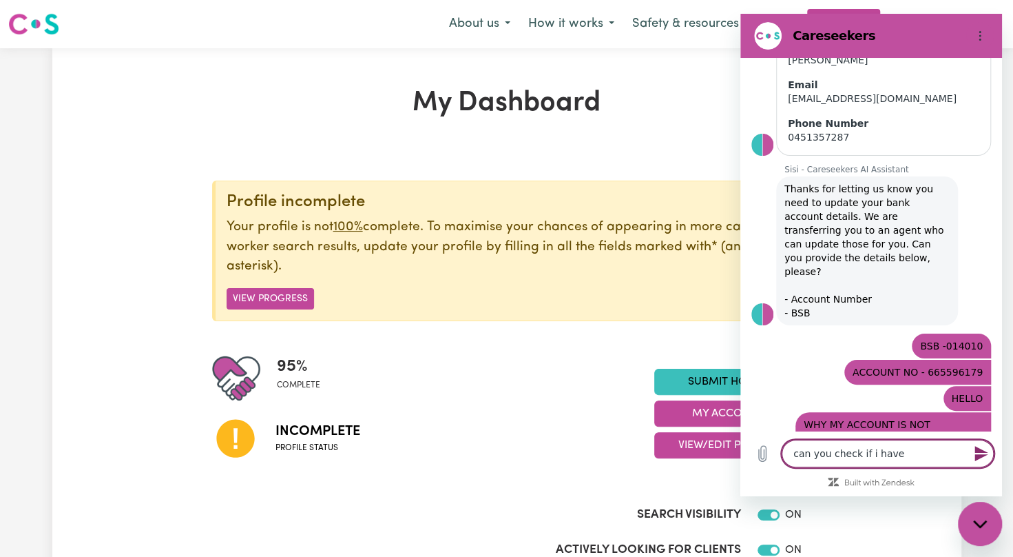
type textarea "x"
type textarea "can you check if i have co"
type textarea "x"
type textarea "can you check if i have com"
type textarea "x"
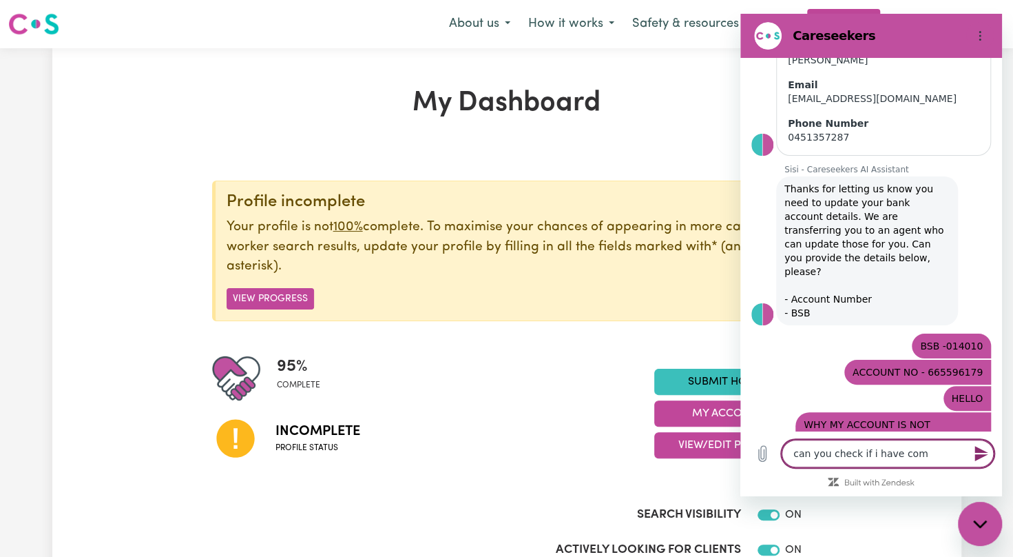
type textarea "can you check if i have comp"
type textarea "x"
type textarea "can you check if i have compl"
type textarea "x"
type textarea "can you check if i have comple"
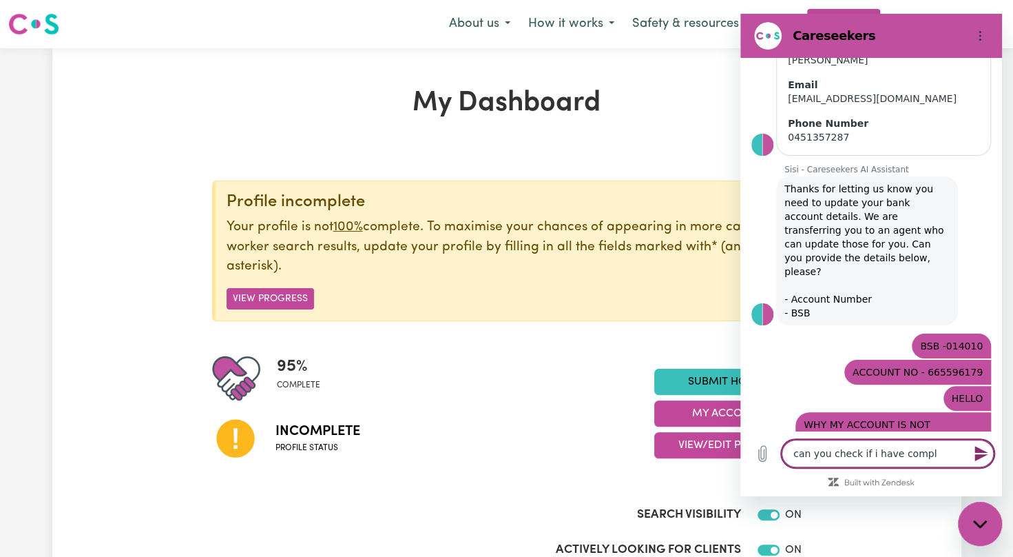
type textarea "x"
type textarea "can you check if i have complet"
type textarea "x"
type textarea "can you check if i have complete"
type textarea "x"
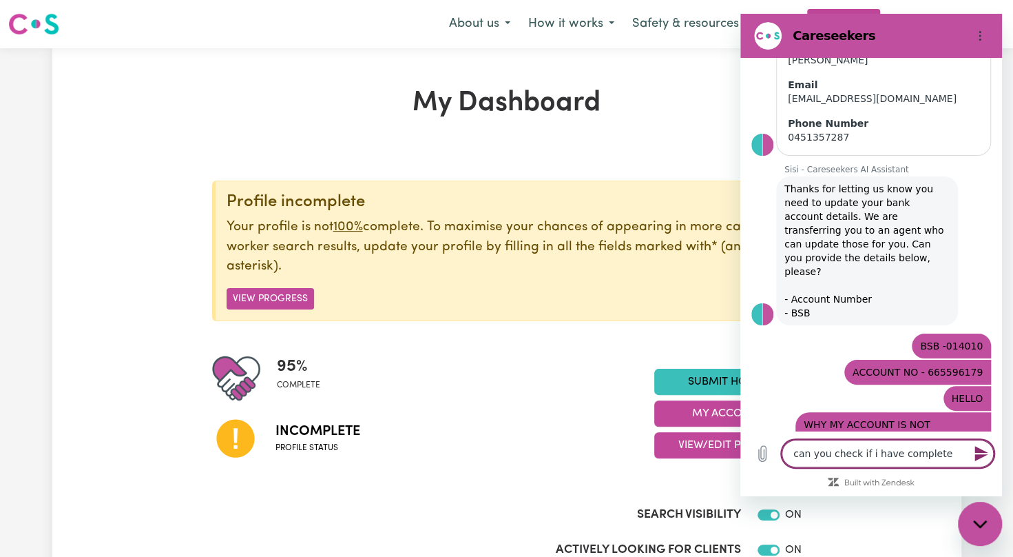
type textarea "can you check if i have completed"
type textarea "x"
type textarea "can you check if i have completed"
type textarea "x"
type textarea "can you check if i have completed a"
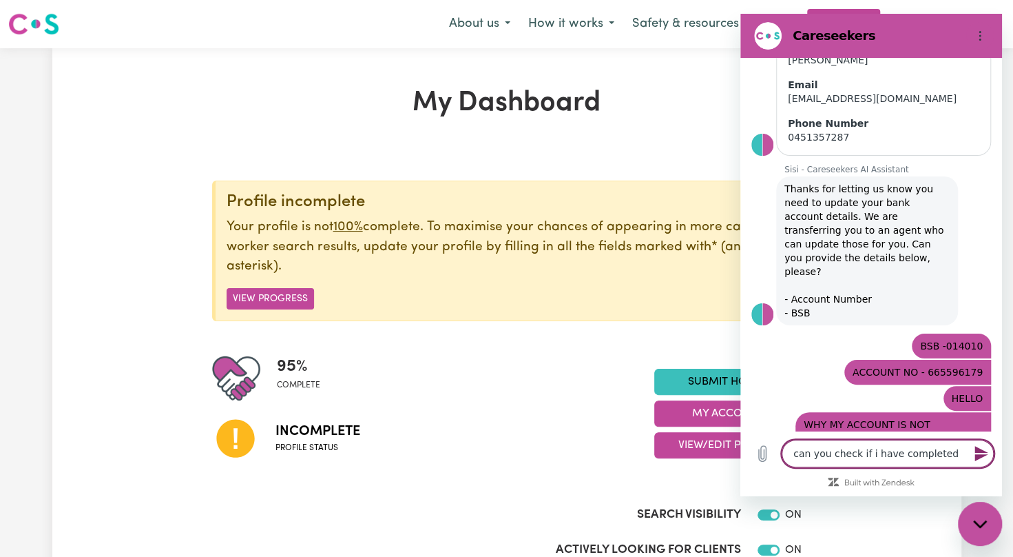
type textarea "x"
type textarea "can you check if i have completed al"
type textarea "x"
type textarea "can you check if i have completed all"
type textarea "x"
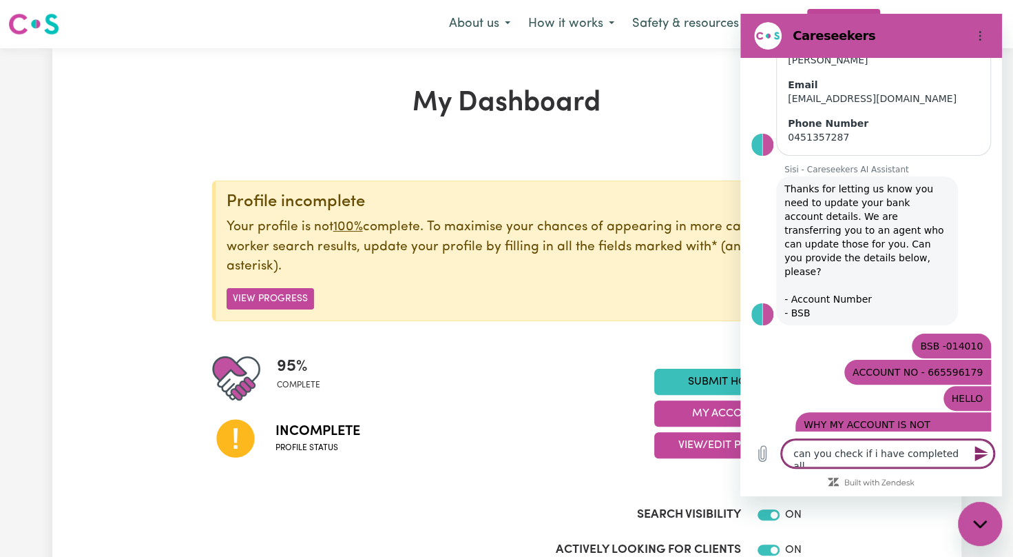
type textarea "can you check if i have completed all"
type textarea "x"
type textarea "can you check if i have completed all m"
type textarea "x"
type textarea "can you check if i have completed all my"
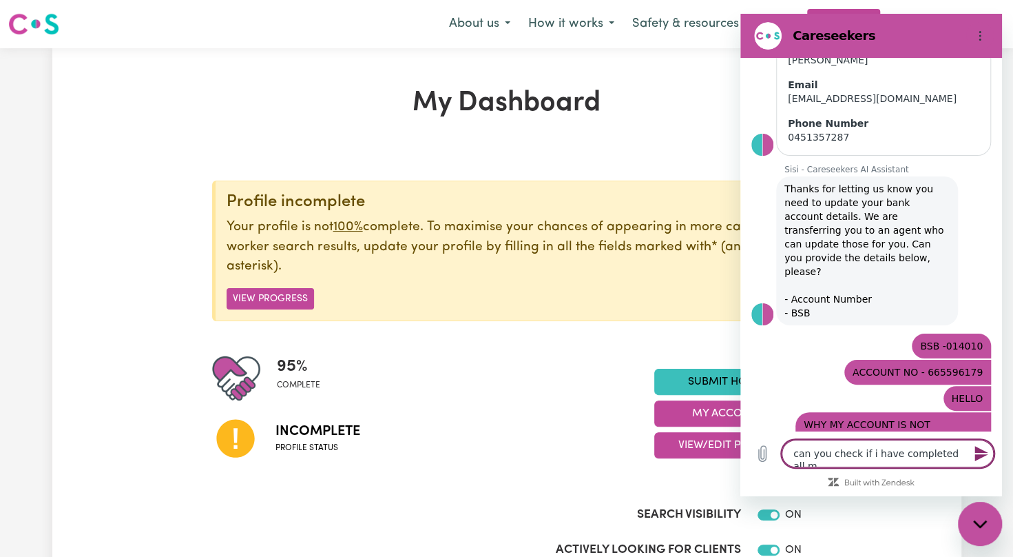
type textarea "x"
type textarea "can you check if i have completed all my"
type textarea "x"
type textarea "can you check if i have completed all my c"
type textarea "x"
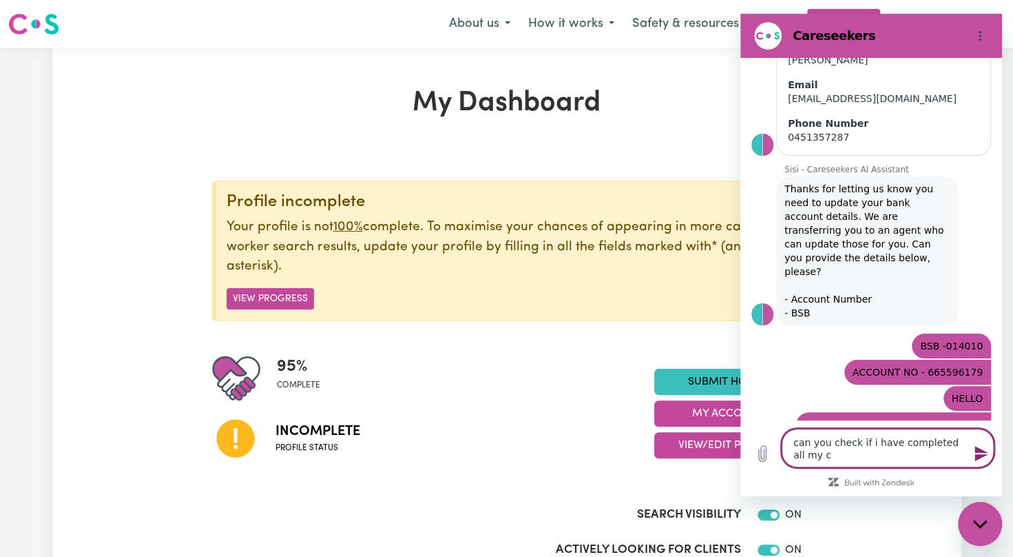
type textarea "can you check if i have completed all my co"
type textarea "x"
type textarea "can you check if i have completed all my cou"
type textarea "x"
type textarea "can you check if i have completed all my cour"
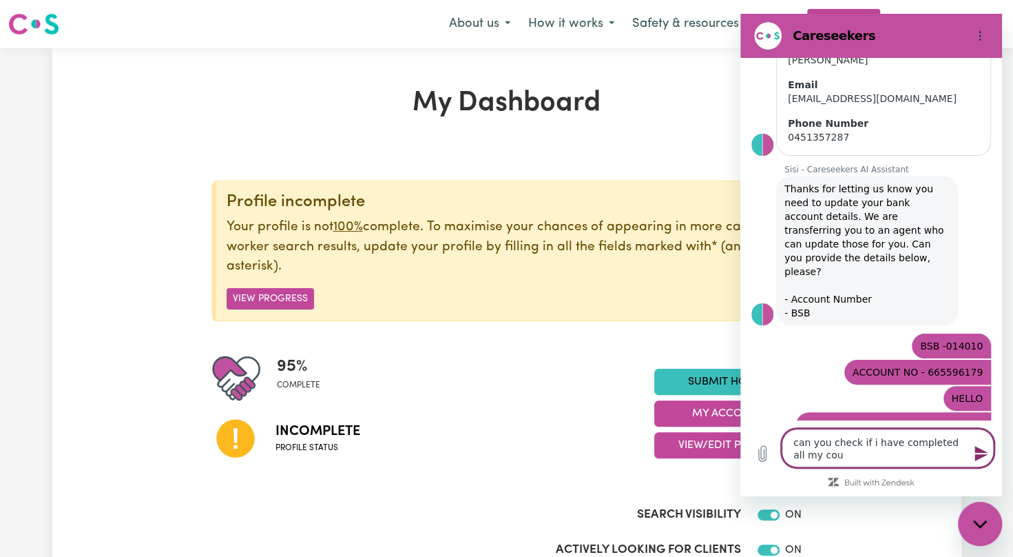
type textarea "x"
type textarea "can you check if i have completed all my cours"
type textarea "x"
type textarea "can you check if i have completed all my course"
type textarea "x"
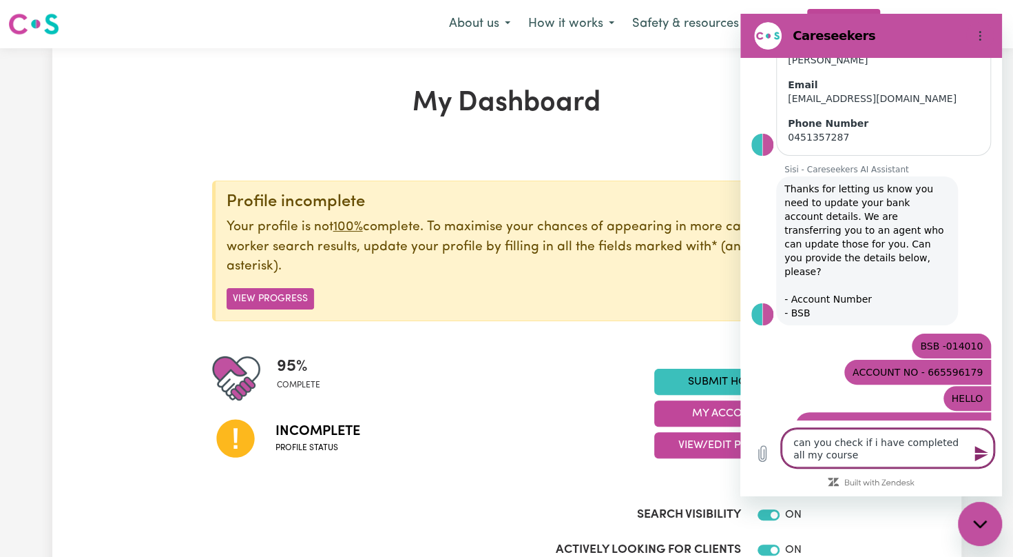
type textarea "can you check if i have completed all my courses"
type textarea "x"
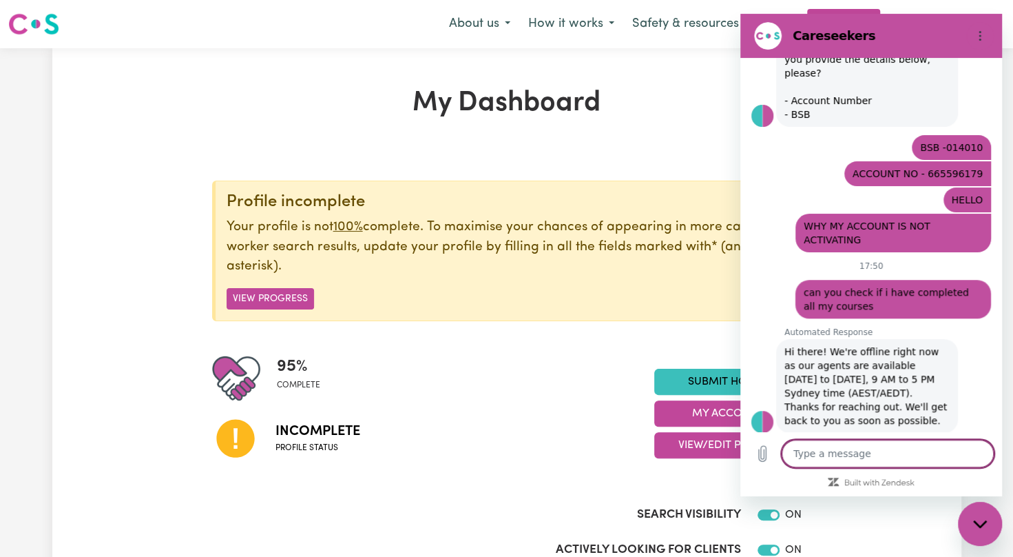
scroll to position [396, 0]
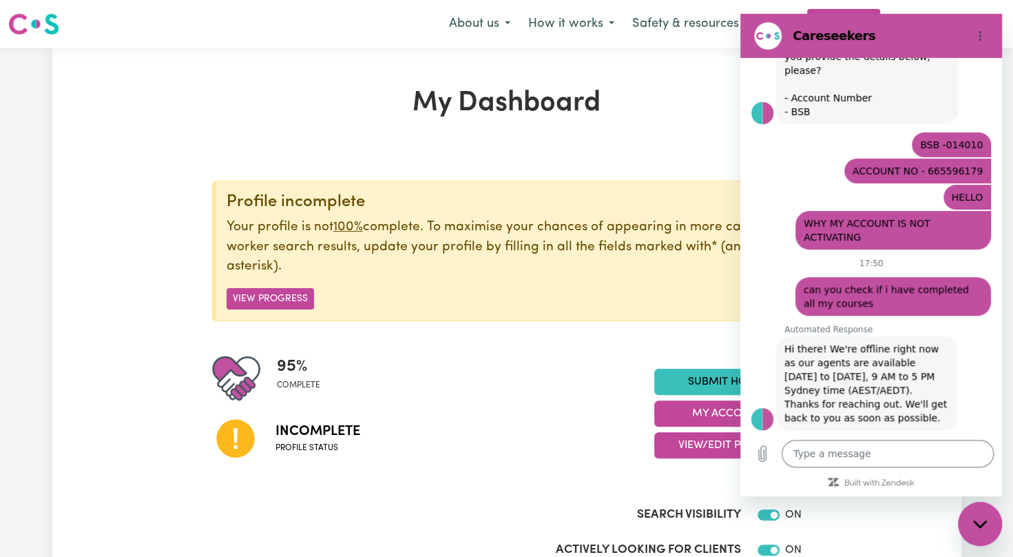
click at [414, 431] on div "Incomplete Profile status" at bounding box center [433, 437] width 442 height 70
click at [277, 289] on button "View Progress" at bounding box center [270, 298] width 87 height 21
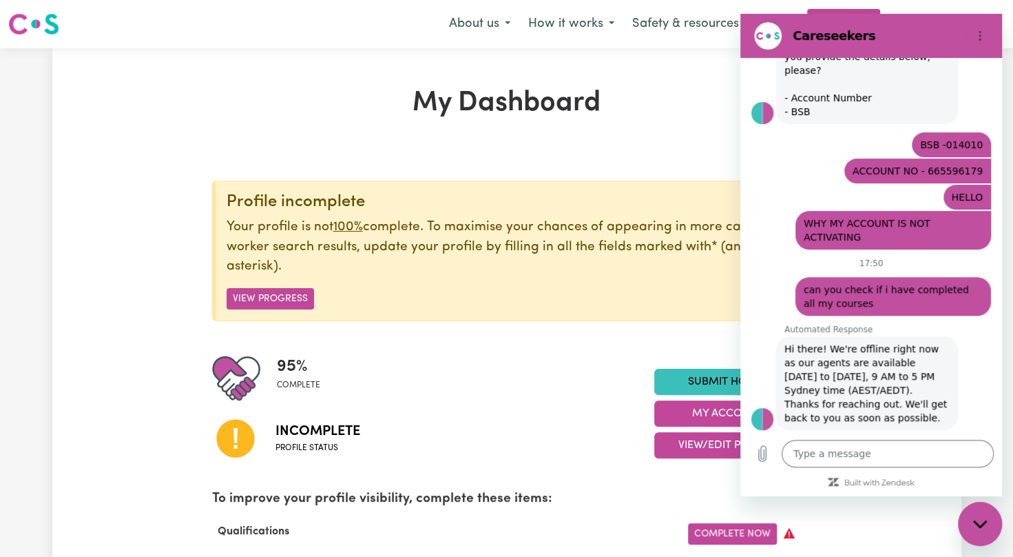
scroll to position [486, 0]
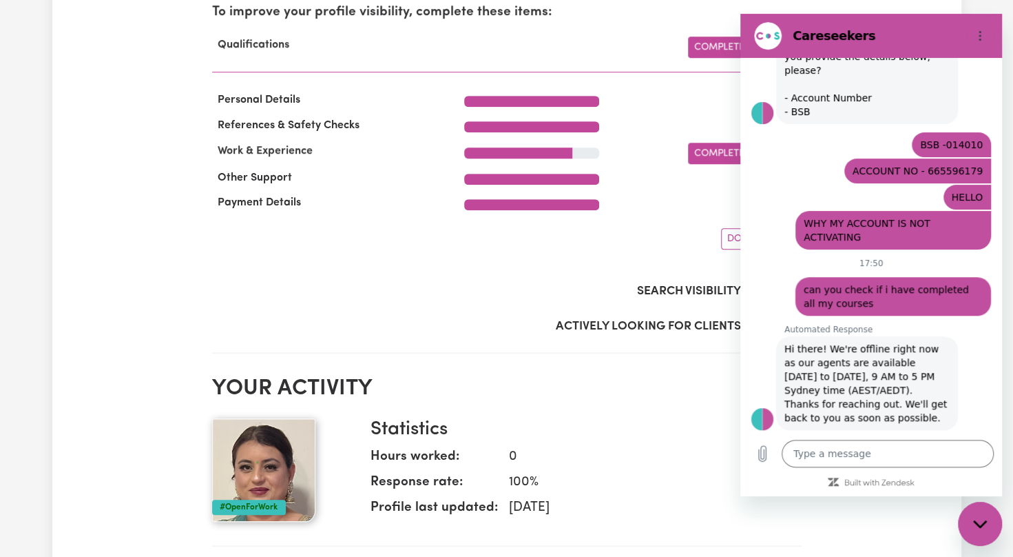
click at [653, 258] on div "Search Visibility ON" at bounding box center [507, 277] width 590 height 56
click at [984, 510] on div "Close messaging window" at bounding box center [980, 523] width 41 height 41
type textarea "x"
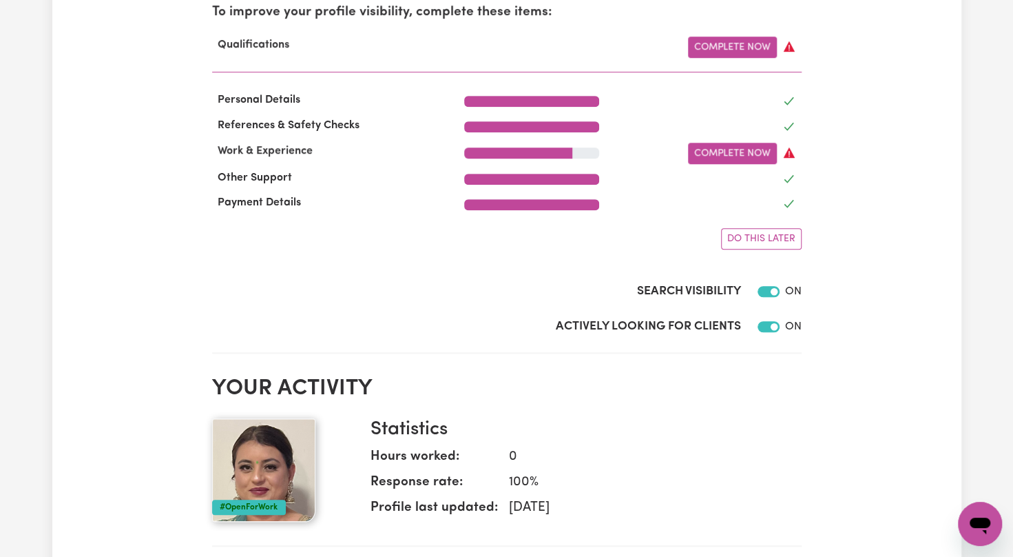
scroll to position [0, 0]
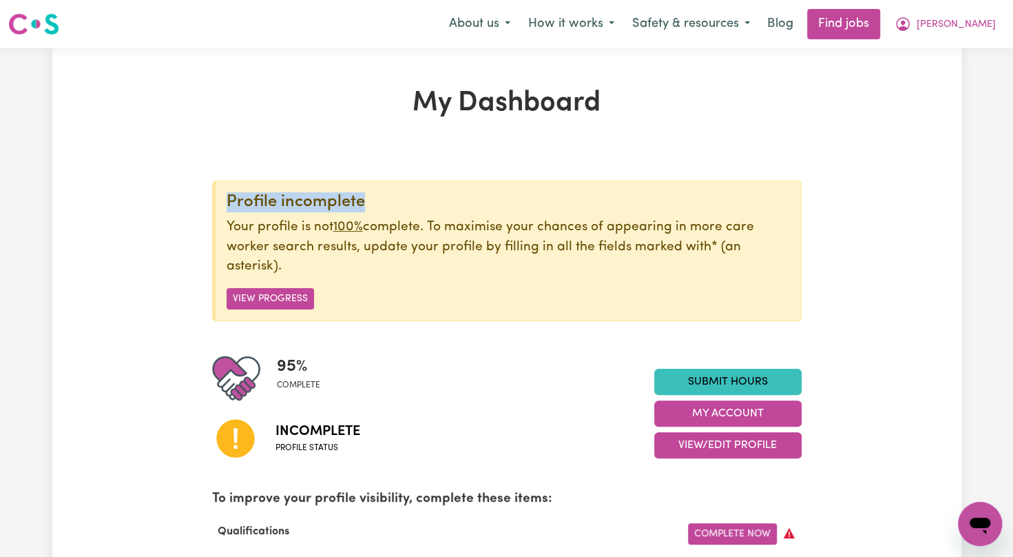
drag, startPoint x: 899, startPoint y: 124, endPoint x: 883, endPoint y: 67, distance: 59.5
drag, startPoint x: 883, startPoint y: 67, endPoint x: 845, endPoint y: 6, distance: 71.7
click at [845, 6] on nav "Menu About us How it works Safety & resources Blog Find jobs [PERSON_NAME]" at bounding box center [506, 24] width 1013 height 48
click at [849, 37] on link "Find jobs" at bounding box center [843, 24] width 73 height 30
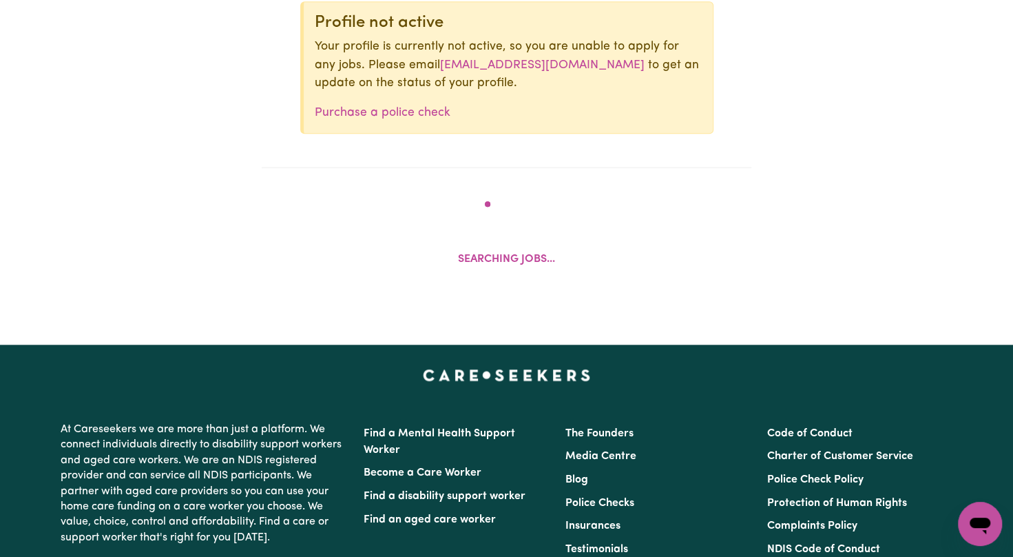
scroll to position [748, 0]
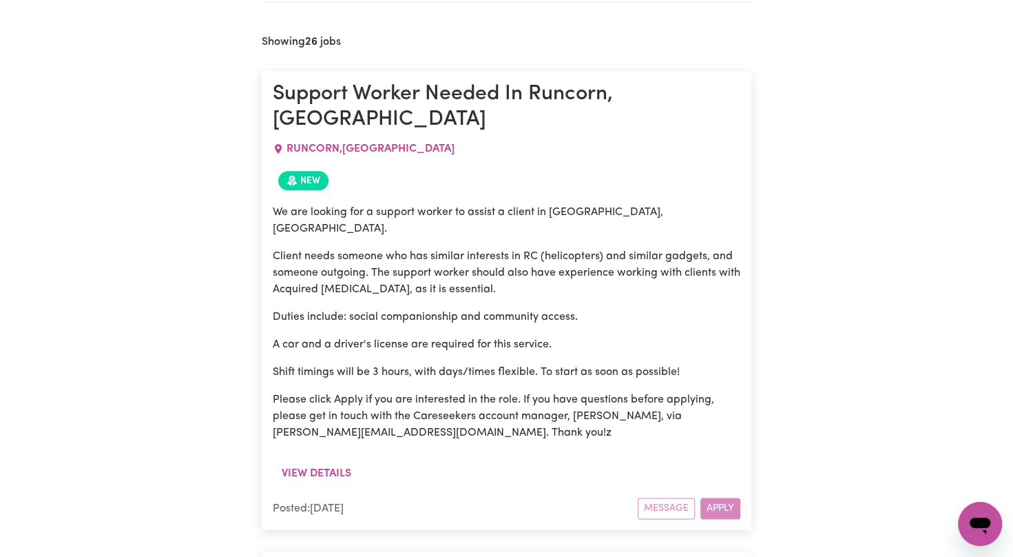
drag, startPoint x: 537, startPoint y: 187, endPoint x: 460, endPoint y: 166, distance: 80.5
click at [496, 196] on div "We are looking for a support worker to assist a client in [GEOGRAPHIC_DATA], [G…" at bounding box center [507, 328] width 468 height 265
drag, startPoint x: 460, startPoint y: 166, endPoint x: 398, endPoint y: 60, distance: 122.9
